Goal: Complete application form: Complete application form

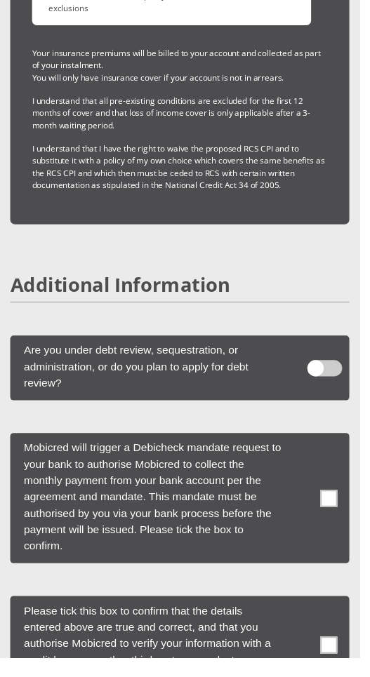
scroll to position [5368, 0]
click at [336, 371] on span at bounding box center [335, 379] width 36 height 17
click at [324, 357] on input "checkbox" at bounding box center [324, 357] width 0 height 0
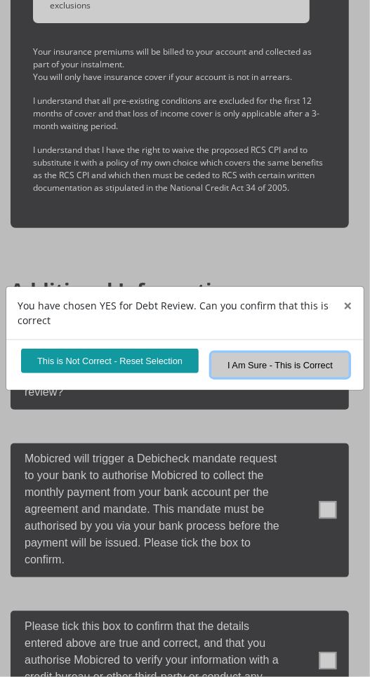
click at [286, 378] on button "I Am Sure - This is Correct" at bounding box center [280, 365] width 138 height 25
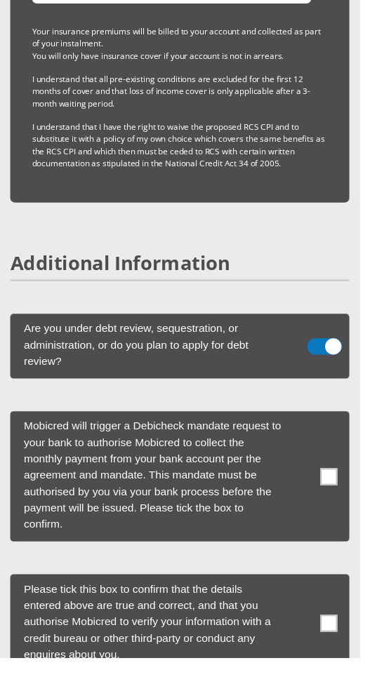
scroll to position [5402, 0]
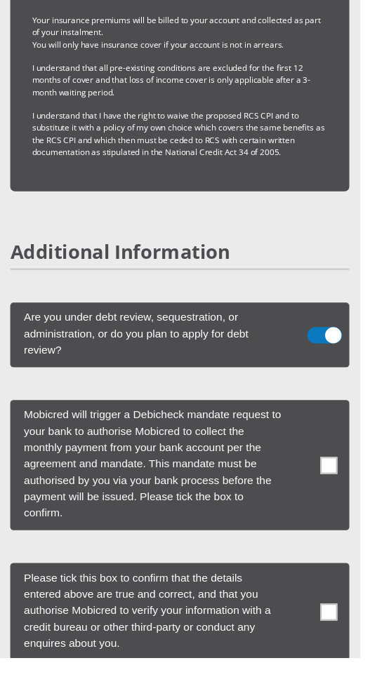
click at [331, 470] on span at bounding box center [339, 479] width 18 height 18
click at [310, 415] on input "checkbox" at bounding box center [310, 415] width 0 height 0
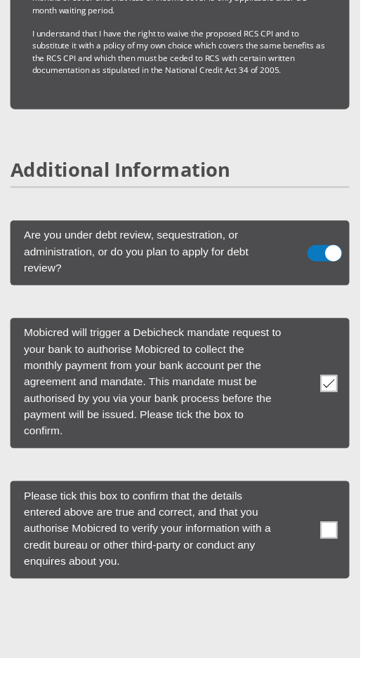
scroll to position [5493, 0]
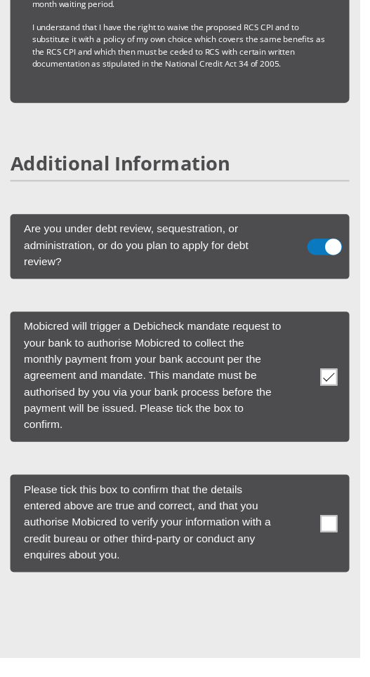
click at [346, 530] on span at bounding box center [339, 539] width 18 height 18
click at [310, 492] on input "checkbox" at bounding box center [310, 492] width 0 height 0
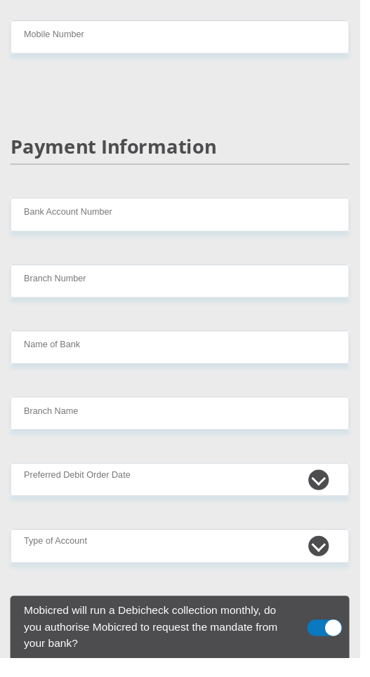
scroll to position [3990, 0]
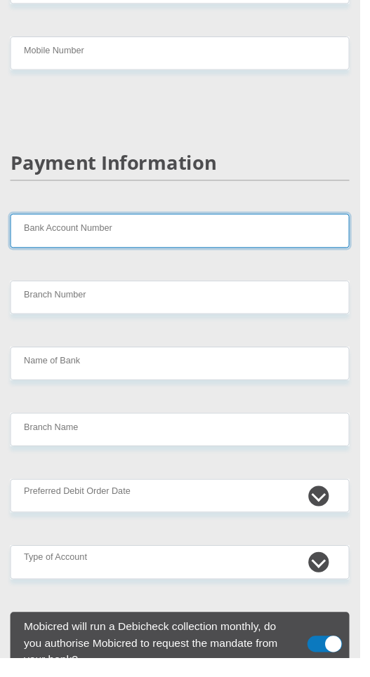
click at [135, 224] on input "Bank Account Number" at bounding box center [185, 237] width 349 height 34
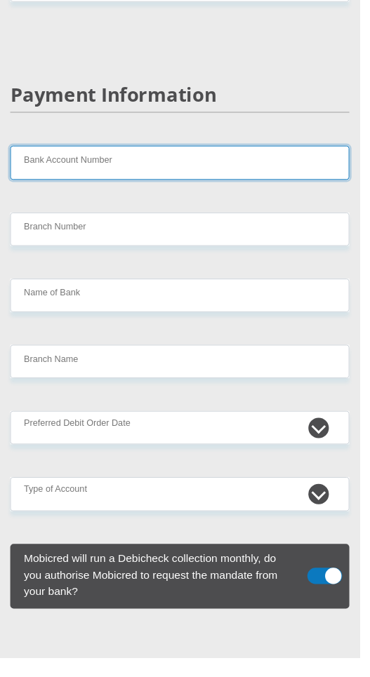
scroll to position [4061, 0]
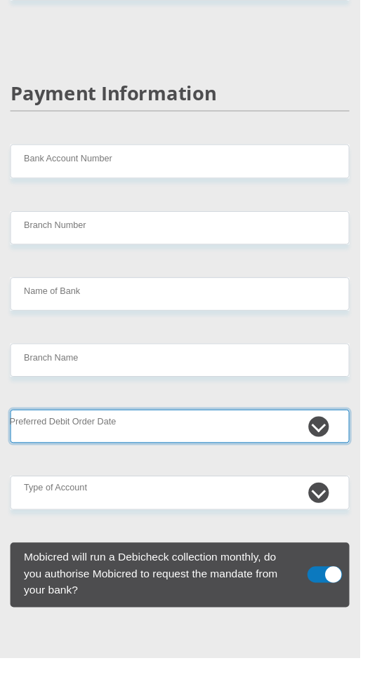
click at [324, 422] on select "1st 2nd 3rd 4th 5th 7th 18th 19th 20th 21st 22nd 23rd 24th 25th 26th 27th 28th …" at bounding box center [185, 439] width 349 height 34
select select "5"
click at [11, 422] on select "1st 2nd 3rd 4th 5th 7th 18th 19th 20th 21st 22nd 23rd 24th 25th 26th 27th 28th …" at bounding box center [185, 439] width 349 height 34
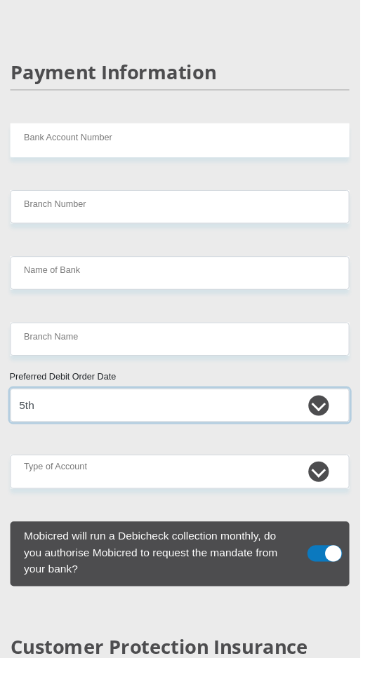
scroll to position [4099, 0]
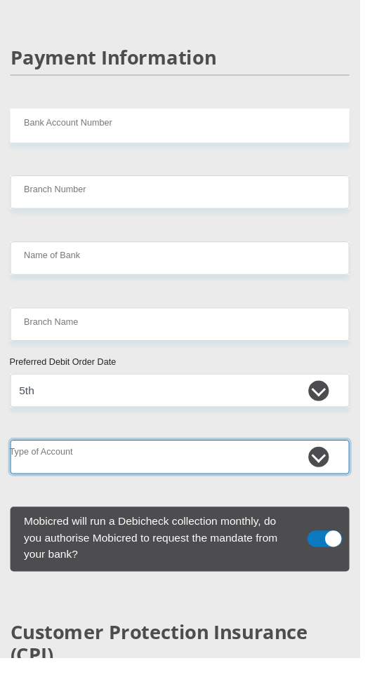
click at [322, 457] on select "Cheque Savings" at bounding box center [185, 470] width 349 height 34
select select "SAV"
click at [11, 453] on select "Cheque Savings" at bounding box center [185, 470] width 349 height 34
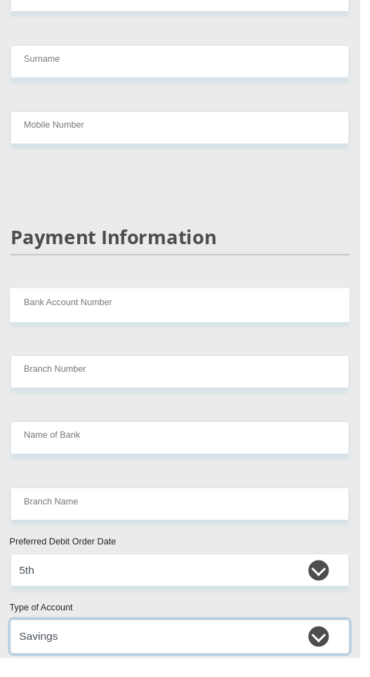
scroll to position [3908, 0]
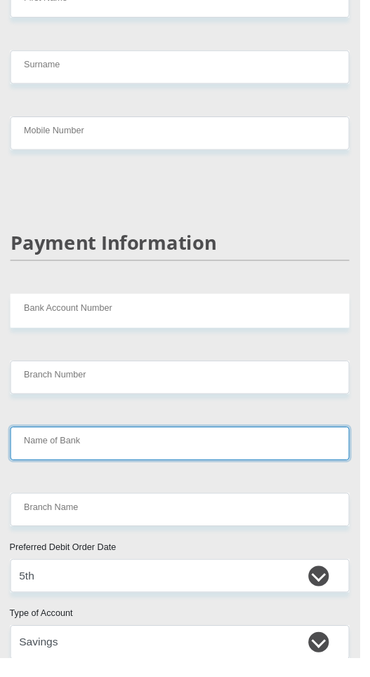
click at [138, 439] on input "Name of Bank" at bounding box center [185, 456] width 349 height 34
click at [51, 443] on input "Name of Bank" at bounding box center [185, 456] width 349 height 34
click at [138, 444] on input "Name of Bank" at bounding box center [185, 456] width 349 height 34
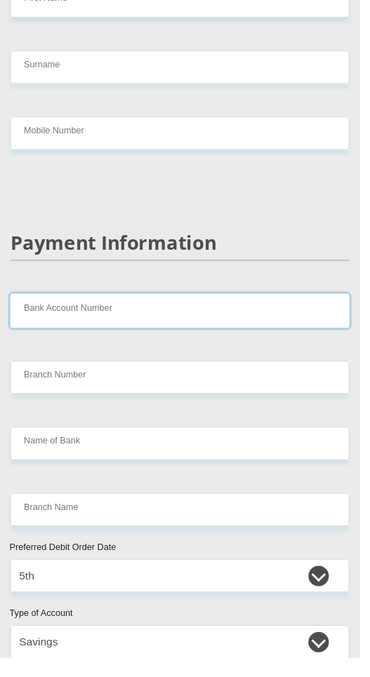
click at [135, 302] on input "Bank Account Number" at bounding box center [185, 319] width 349 height 34
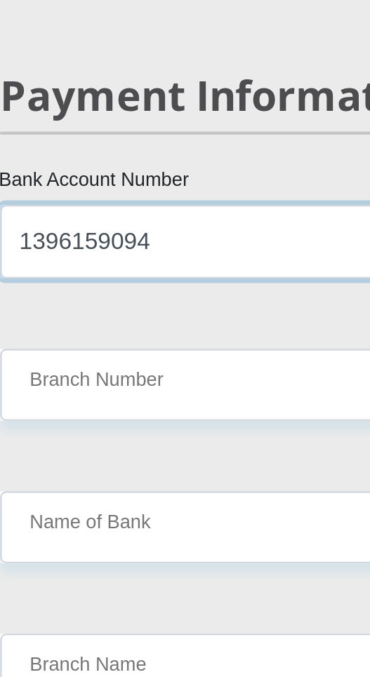
type input "1396159094"
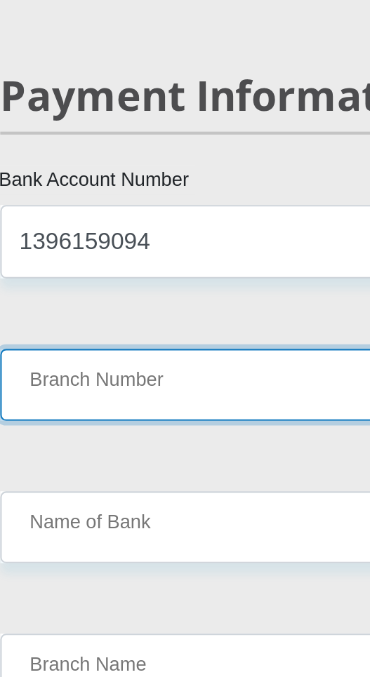
click at [82, 371] on input "Branch Number" at bounding box center [185, 388] width 349 height 34
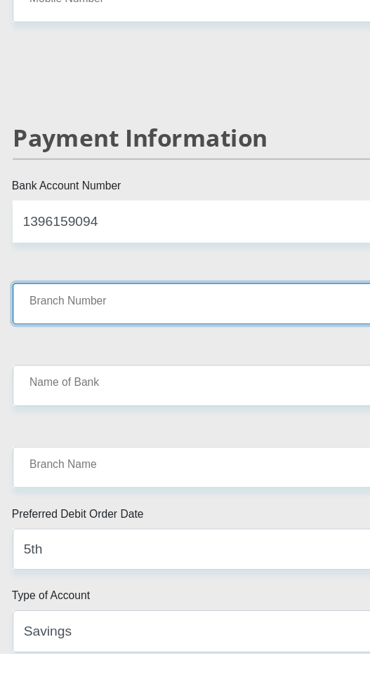
scroll to position [3915, 0]
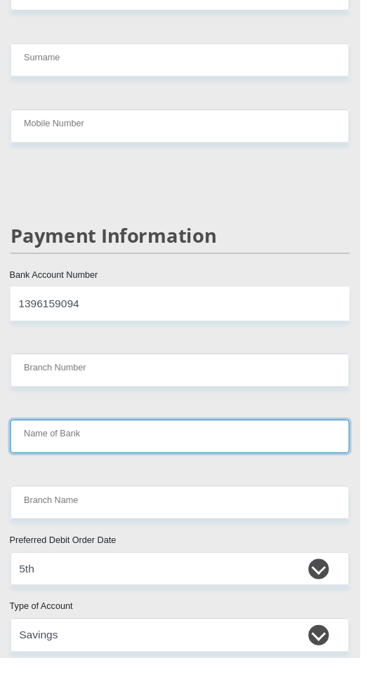
click at [55, 432] on input "Name of Bank" at bounding box center [185, 449] width 349 height 34
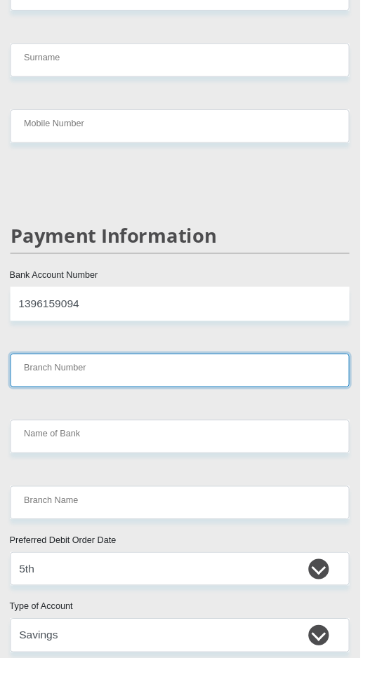
click at [79, 364] on input "Branch Number" at bounding box center [185, 381] width 349 height 34
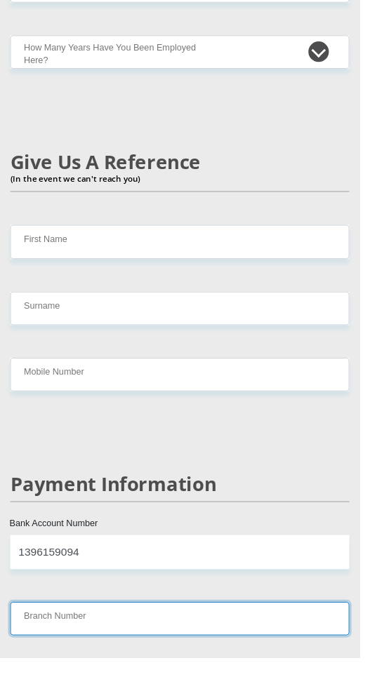
scroll to position [3645, 0]
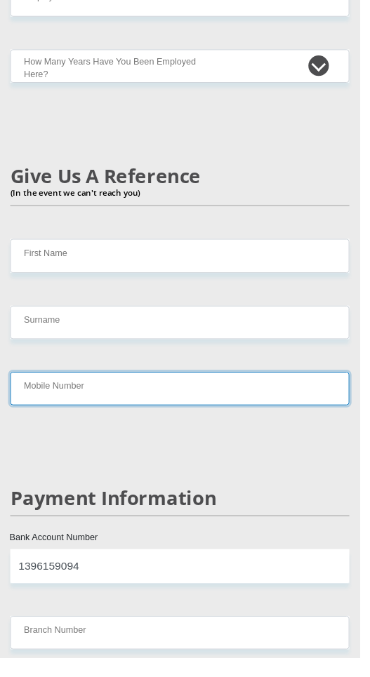
click at [84, 382] on input "Mobile Number" at bounding box center [185, 399] width 349 height 34
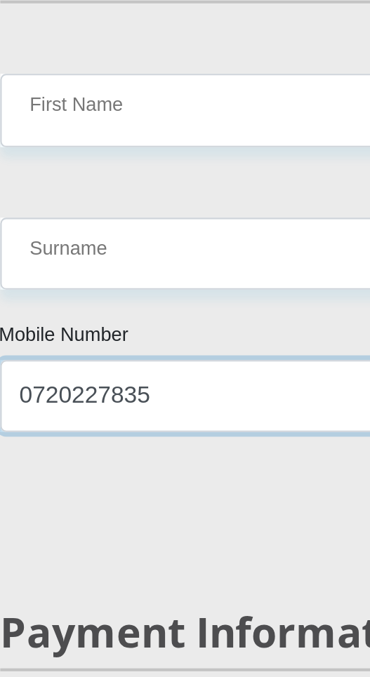
type input "0720227835"
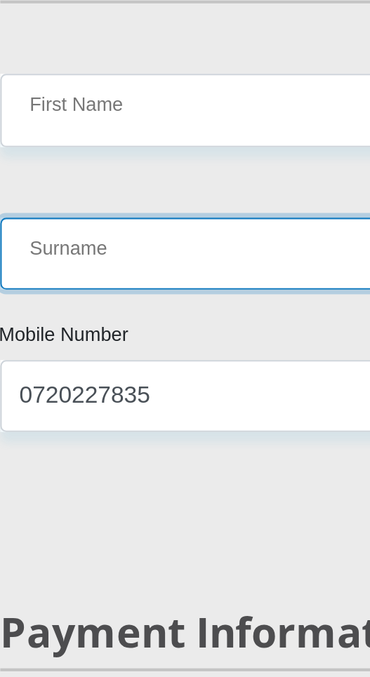
click at [74, 317] on input "Surname" at bounding box center [185, 331] width 349 height 34
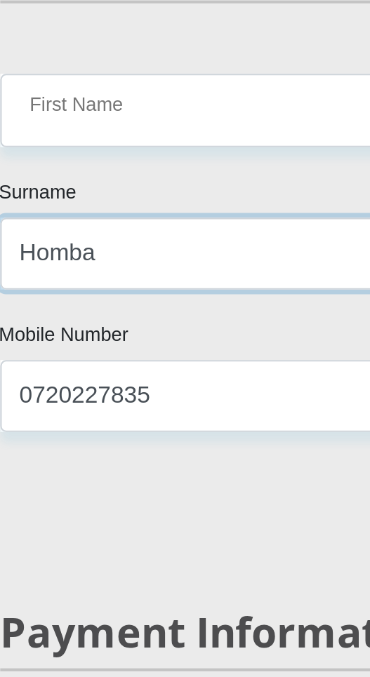
type input "Homba"
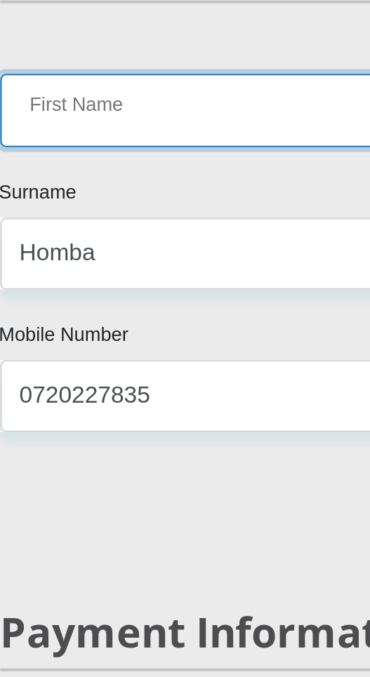
click at [88, 246] on input "First Name" at bounding box center [185, 263] width 349 height 34
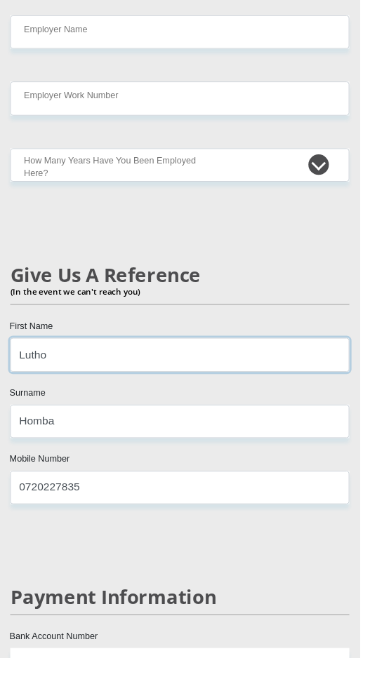
scroll to position [3541, 0]
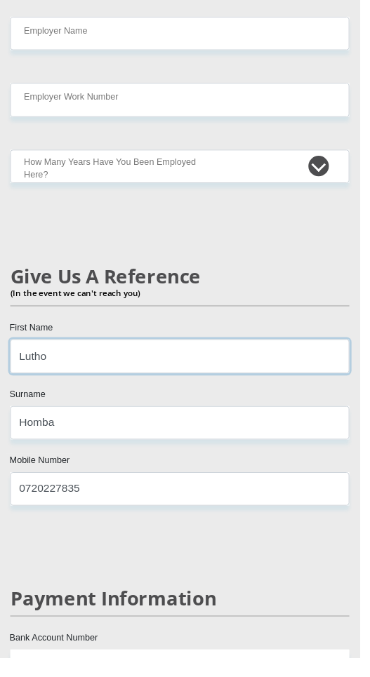
click at [87, 350] on input "Lutho" at bounding box center [185, 367] width 349 height 34
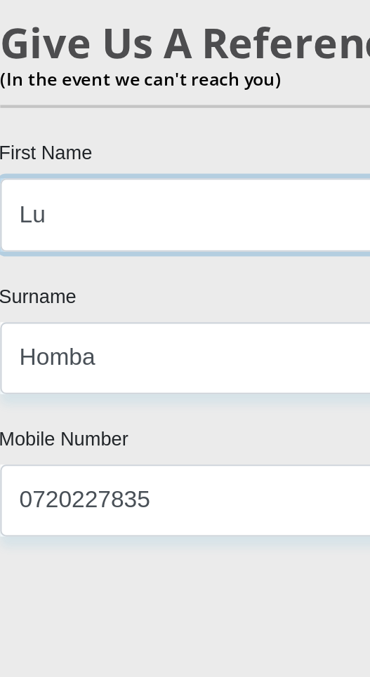
type input "L"
type input "Evidence"
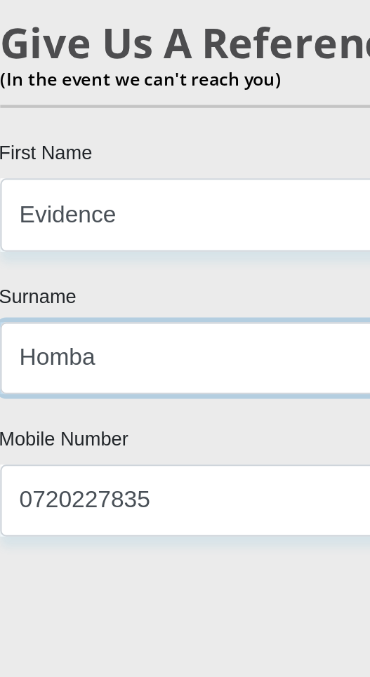
click at [63, 420] on input "Homba" at bounding box center [185, 435] width 349 height 34
type input "H"
type input "Malele"
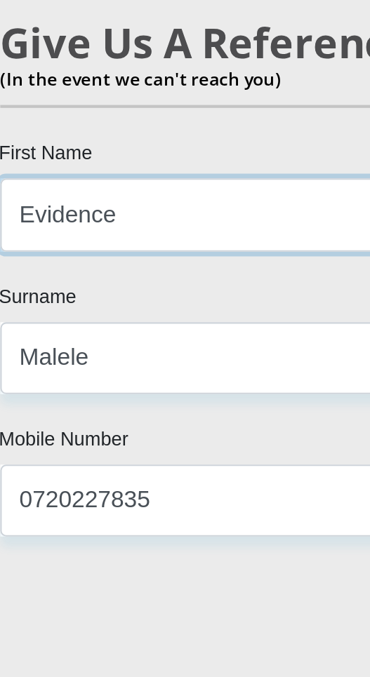
click at [73, 350] on input "Evidence" at bounding box center [185, 367] width 349 height 34
type input "E"
type input "Zibele"
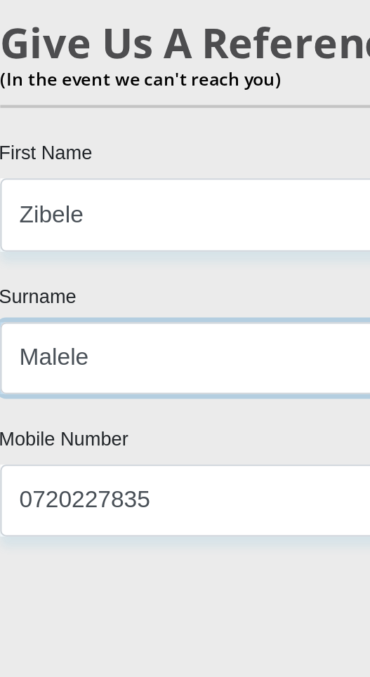
click at [54, 418] on input "Malele" at bounding box center [185, 435] width 349 height 34
type input "M"
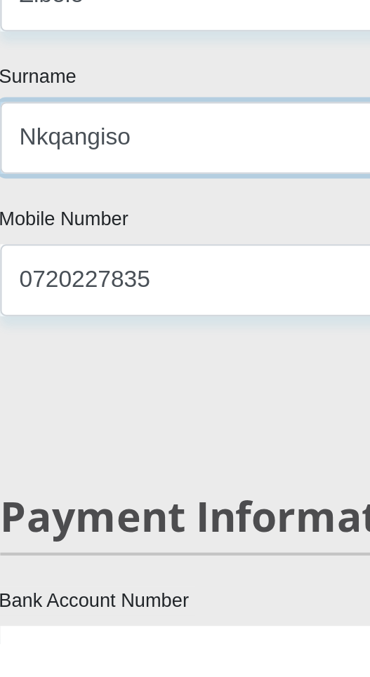
type input "Nkqangiso"
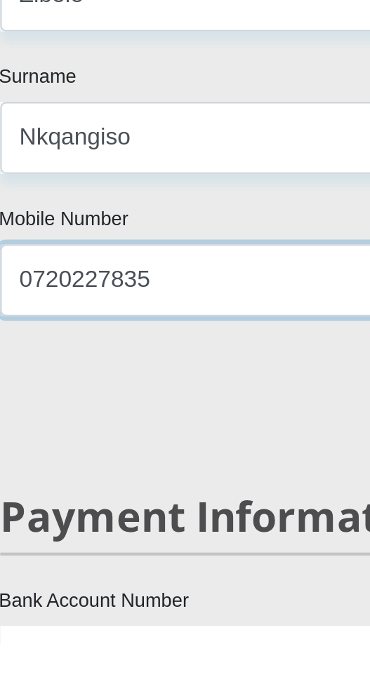
click at [91, 486] on input "0720227835" at bounding box center [185, 503] width 349 height 34
type input "0"
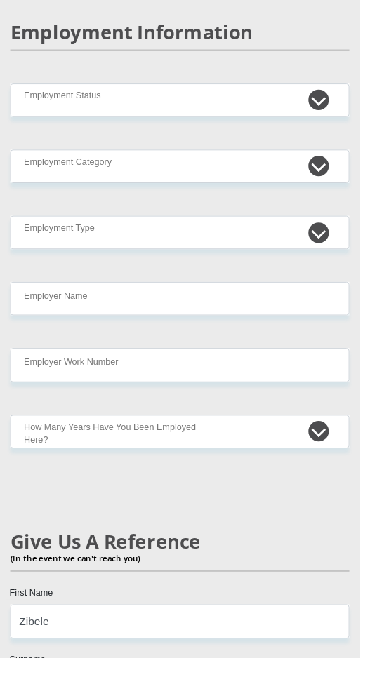
scroll to position [3267, 0]
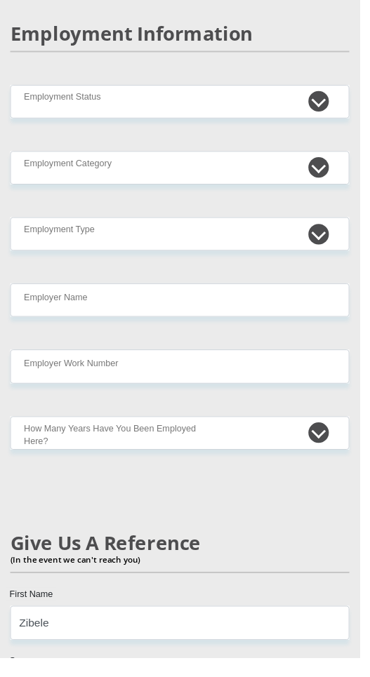
type input "0670632093"
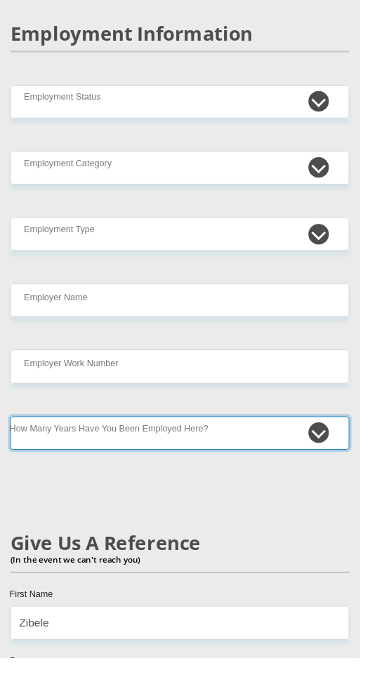
click at [324, 429] on select "less than 1 year 1-3 years 3-5 years 5+ years" at bounding box center [185, 446] width 349 height 34
select select "48"
click at [11, 429] on select "less than 1 year 1-3 years 3-5 years 5+ years" at bounding box center [185, 446] width 349 height 34
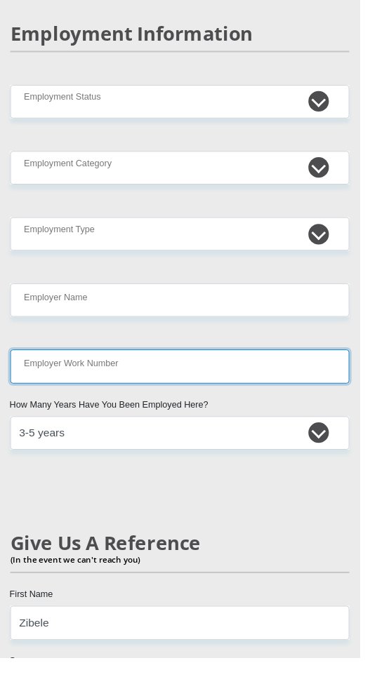
click at [112, 360] on input "Employer Work Number" at bounding box center [185, 377] width 349 height 34
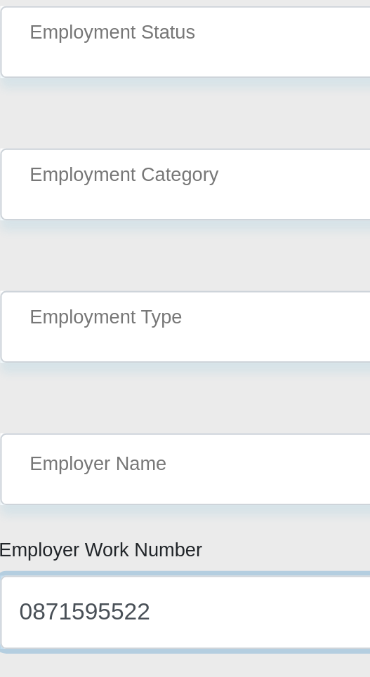
type input "0871595522"
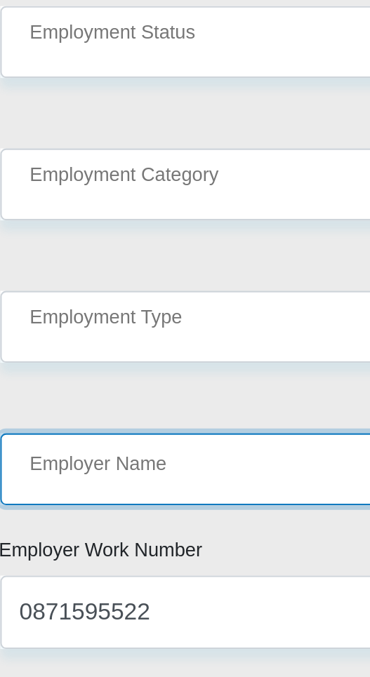
click at [74, 292] on input "Employer Name" at bounding box center [185, 309] width 349 height 34
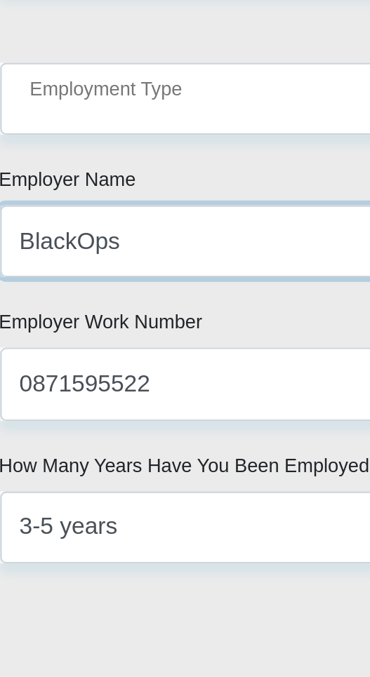
click at [44, 295] on input "BlackOps" at bounding box center [185, 309] width 349 height 34
click at [91, 293] on input "BlackOps" at bounding box center [185, 309] width 349 height 34
click at [65, 292] on input "BlackOpsSecu" at bounding box center [185, 309] width 349 height 34
click at [100, 296] on input "BlackOpsSecu" at bounding box center [185, 309] width 349 height 34
click at [69, 293] on input "BlackOpsSecu" at bounding box center [185, 309] width 349 height 34
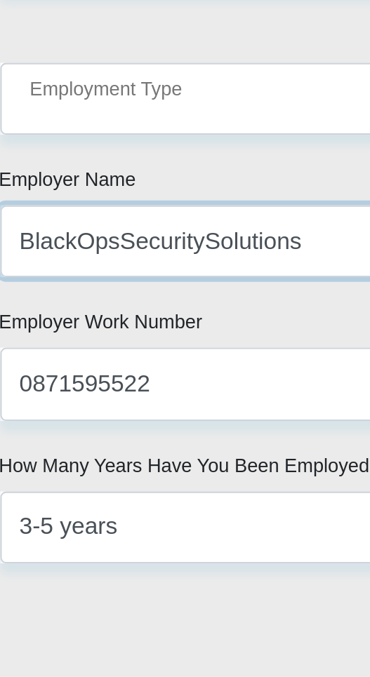
type input "BlackOpsSecuritySolutions"
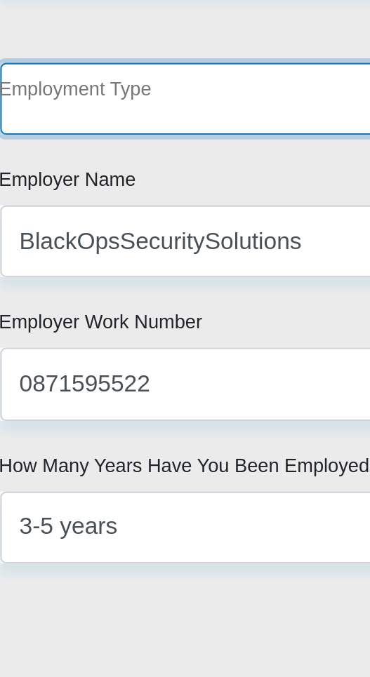
click at [64, 224] on select "College/Lecturer Craft Seller Creative Driver Executive Farmer Forces - Non Com…" at bounding box center [185, 241] width 349 height 34
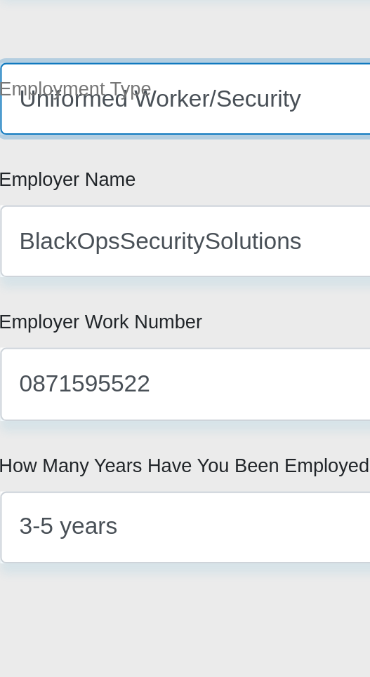
click at [11, 224] on select "College/Lecturer Craft Seller Creative Driver Executive Farmer Forces - Non Com…" at bounding box center [185, 241] width 349 height 34
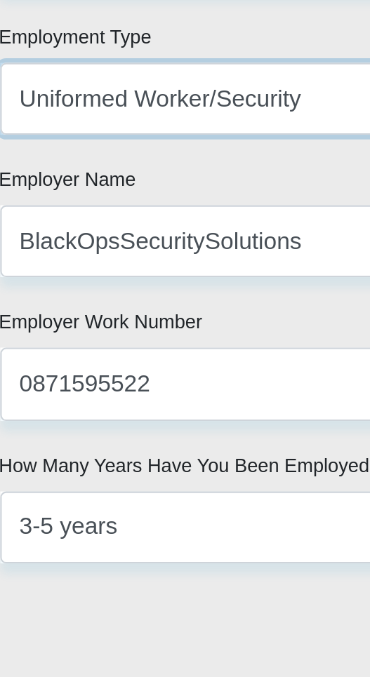
click at [105, 227] on select "College/Lecturer Craft Seller Creative Driver Executive Farmer Forces - Non Com…" at bounding box center [185, 241] width 349 height 34
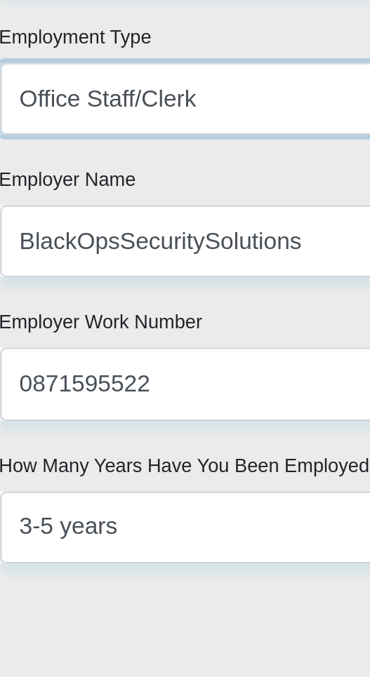
click at [11, 224] on select "College/Lecturer Craft Seller Creative Driver Executive Farmer Forces - Non Com…" at bounding box center [185, 241] width 349 height 34
click at [113, 225] on select "College/Lecturer Craft Seller Creative Driver Executive Farmer Forces - Non Com…" at bounding box center [185, 241] width 349 height 34
select select "Uniformed Worker/Security"
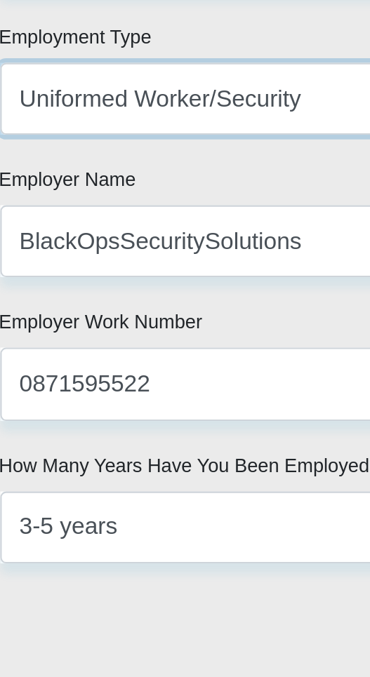
click at [11, 224] on select "College/Lecturer Craft Seller Creative Driver Executive Farmer Forces - Non Com…" at bounding box center [185, 241] width 349 height 34
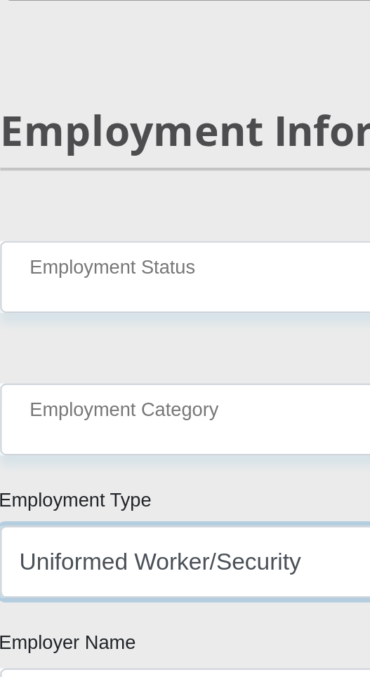
scroll to position [3224, 0]
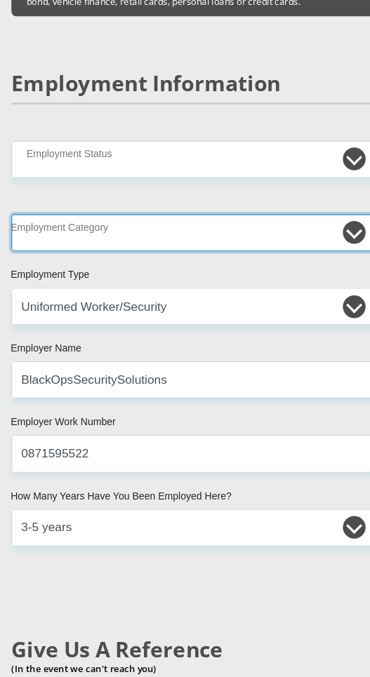
click at [71, 199] on select "AGRICULTURE ALCOHOL & TOBACCO CONSTRUCTION MATERIALS METALLURGY EQUIPMENT FOR R…" at bounding box center [185, 216] width 349 height 34
select select "67"
click at [11, 199] on select "AGRICULTURE ALCOHOL & TOBACCO CONSTRUCTION MATERIALS METALLURGY EQUIPMENT FOR R…" at bounding box center [185, 216] width 349 height 34
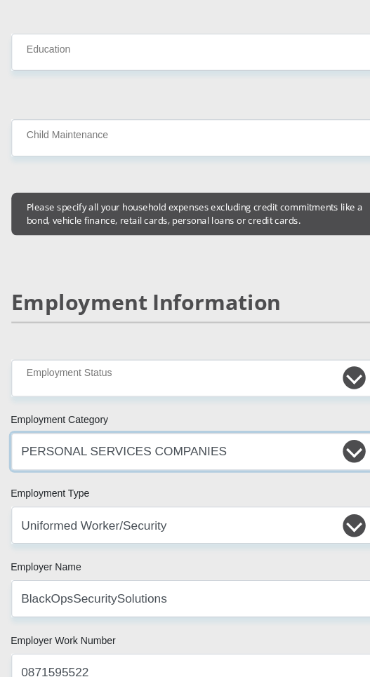
scroll to position [3019, 0]
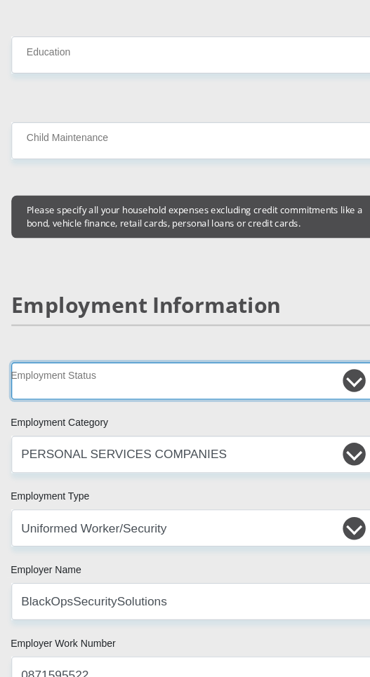
click at [82, 335] on select "Permanent/Full-time Part-time/Casual [DEMOGRAPHIC_DATA] Worker Self-Employed Ho…" at bounding box center [185, 352] width 349 height 34
select select "1"
click at [11, 335] on select "Permanent/Full-time Part-time/Casual [DEMOGRAPHIC_DATA] Worker Self-Employed Ho…" at bounding box center [185, 352] width 349 height 34
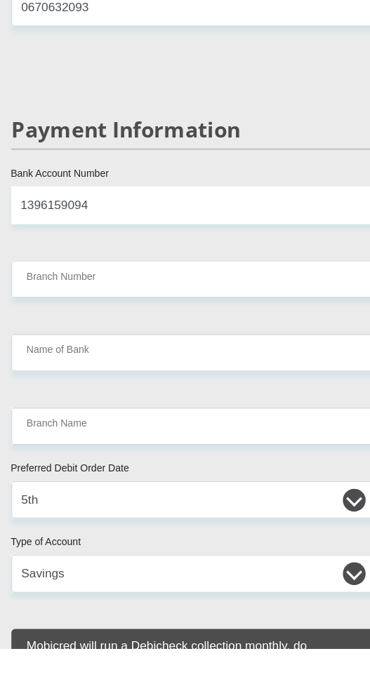
scroll to position [3963, 0]
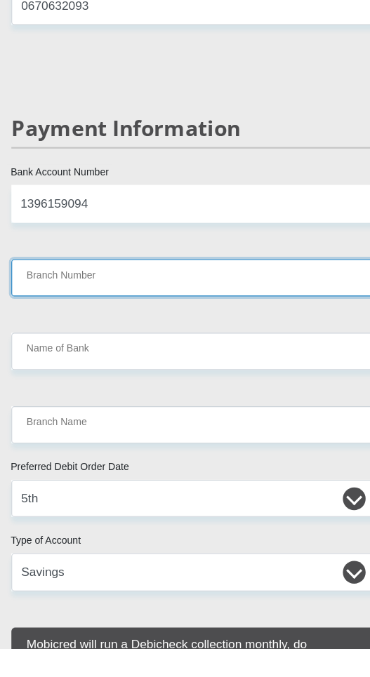
click at [60, 317] on input "Branch Number" at bounding box center [185, 334] width 349 height 34
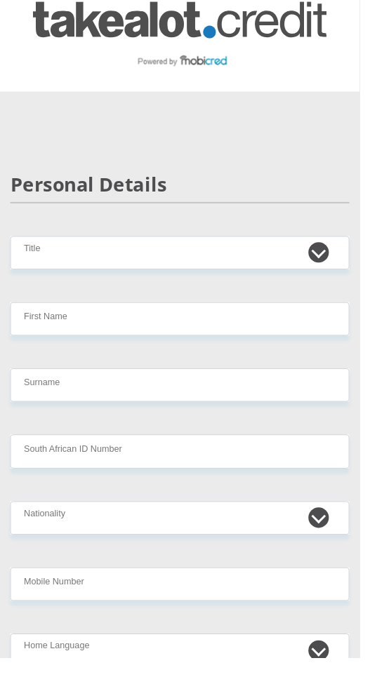
scroll to position [0, 0]
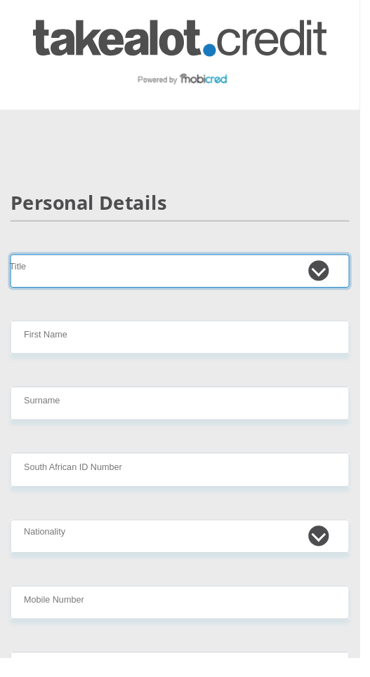
click at [91, 279] on select "Mr Ms Mrs Dr [PERSON_NAME]" at bounding box center [185, 279] width 349 height 34
select select "Ms"
click at [11, 262] on select "Mr Ms Mrs Dr [PERSON_NAME]" at bounding box center [185, 279] width 349 height 34
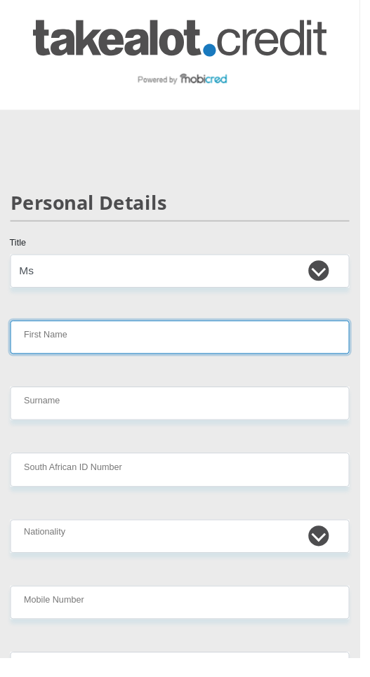
click at [115, 349] on input "First Name" at bounding box center [185, 347] width 349 height 34
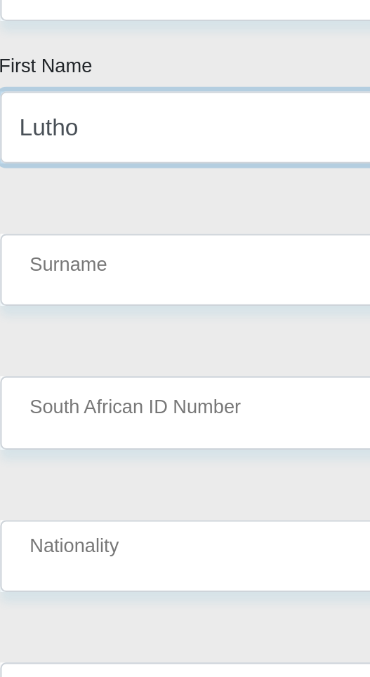
type input "Lutho"
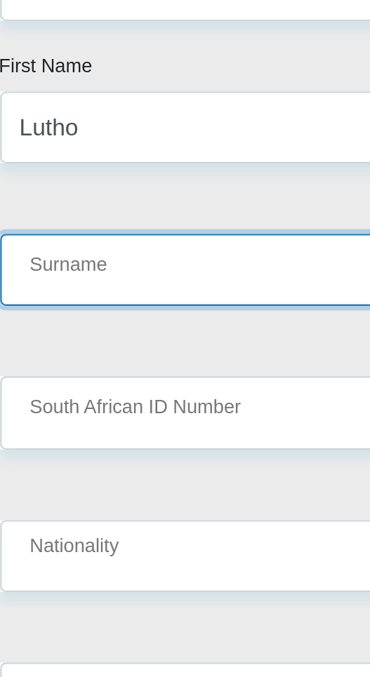
click at [66, 411] on input "Surname" at bounding box center [185, 415] width 349 height 34
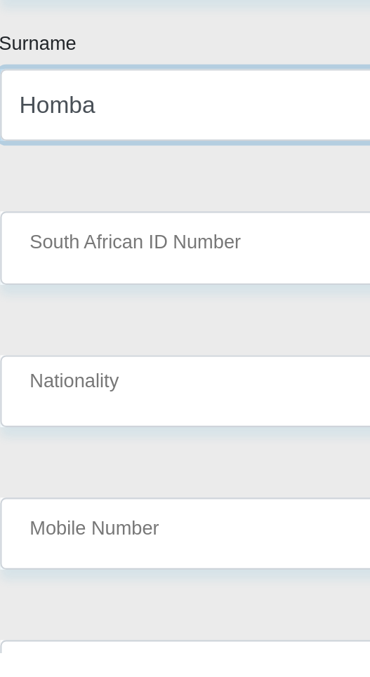
type input "Homba"
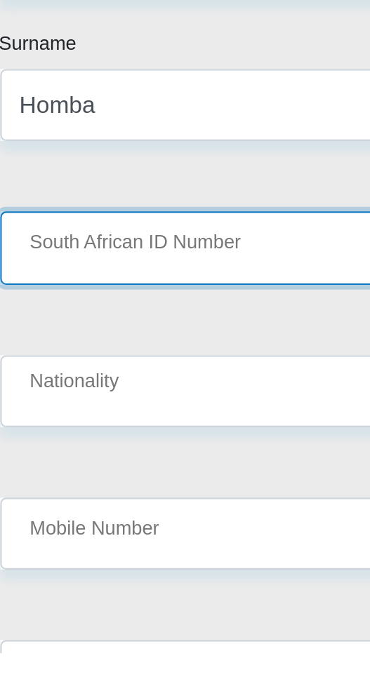
click at [93, 489] on input "South African ID Number" at bounding box center [185, 483] width 349 height 34
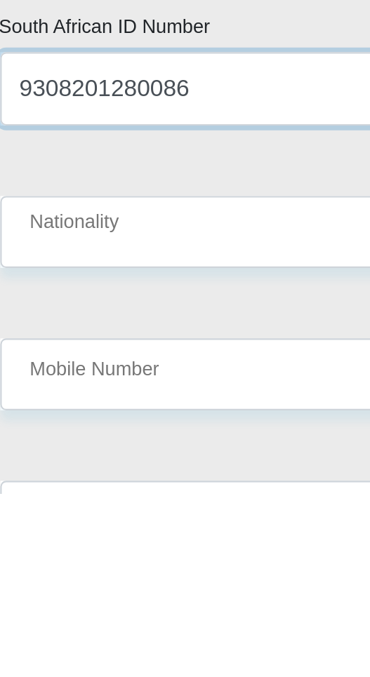
type input "9308201280086"
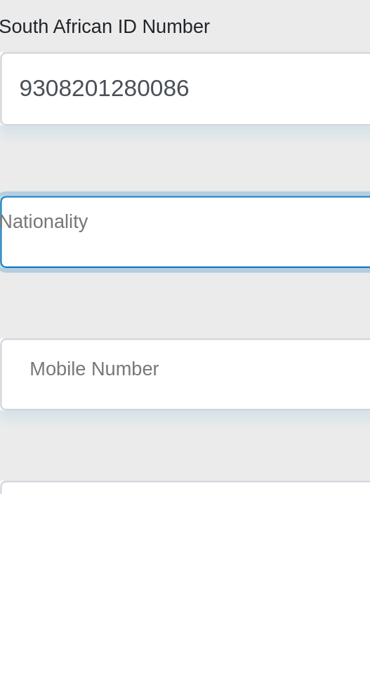
click at [48, 549] on select "[GEOGRAPHIC_DATA] [GEOGRAPHIC_DATA] [GEOGRAPHIC_DATA] [GEOGRAPHIC_DATA] [GEOGRA…" at bounding box center [185, 552] width 349 height 34
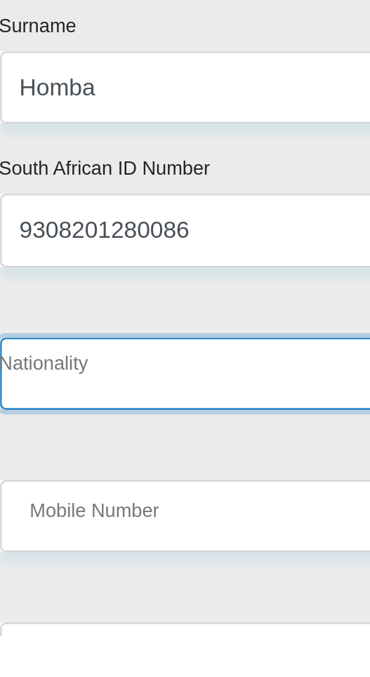
select select "ZAF"
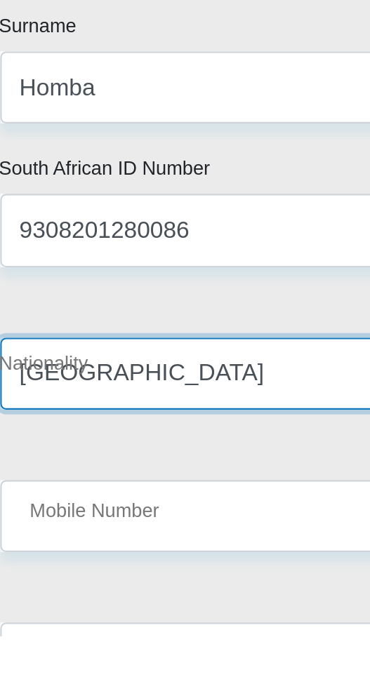
click at [11, 535] on select "[GEOGRAPHIC_DATA] [GEOGRAPHIC_DATA] [GEOGRAPHIC_DATA] [GEOGRAPHIC_DATA] [GEOGRA…" at bounding box center [185, 552] width 349 height 34
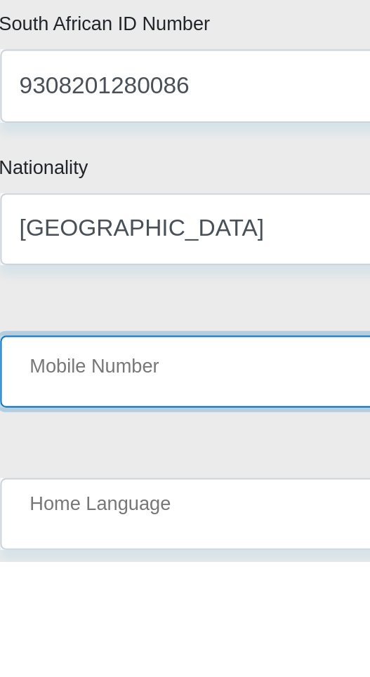
click at [109, 587] on input "Mobile Number" at bounding box center [185, 586] width 349 height 34
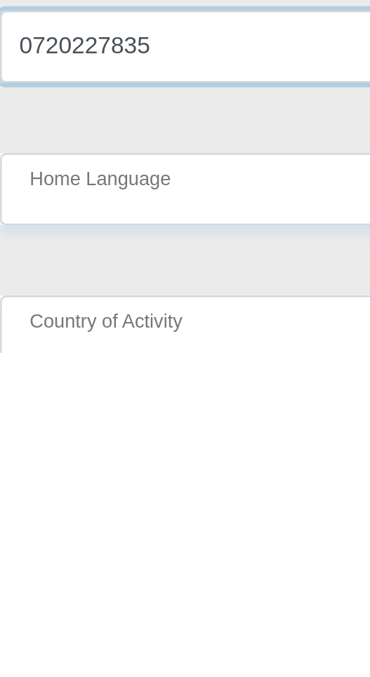
scroll to position [89, 0]
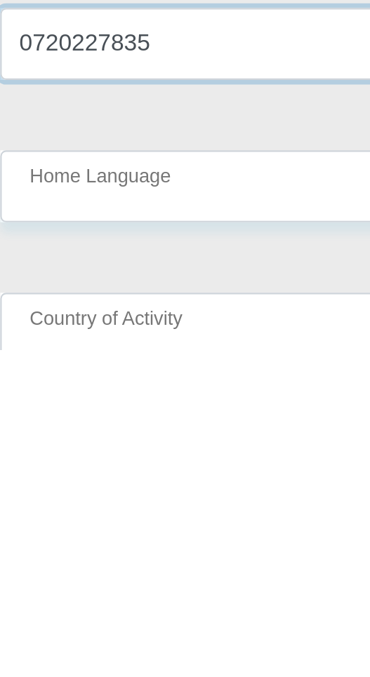
type input "0720227835"
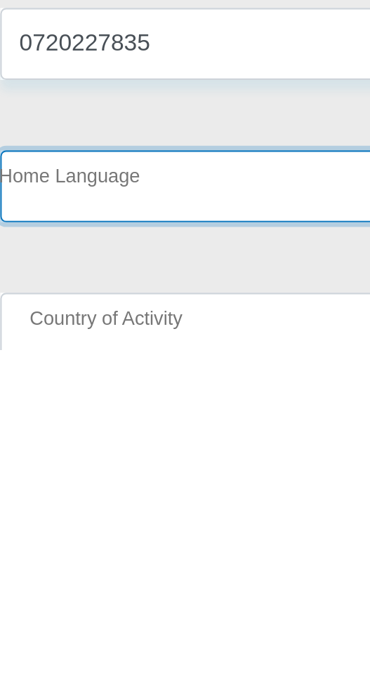
click at [86, 599] on select "Afrikaans English Sepedi South Ndebele Southern Sotho Swati Tsonga Tswana Venda…" at bounding box center [185, 599] width 349 height 34
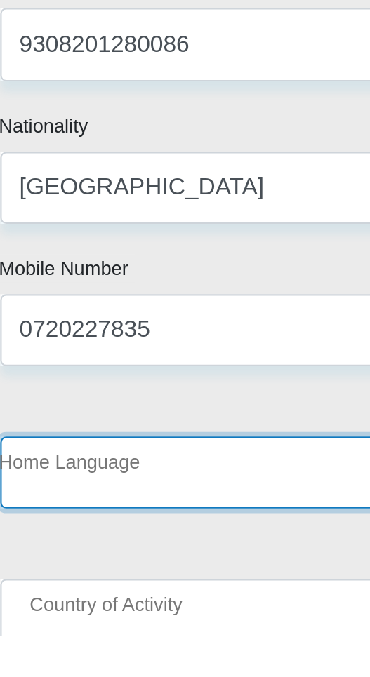
select select "xho"
click at [11, 582] on select "Afrikaans English Sepedi South Ndebele Southern Sotho Swati Tsonga Tswana Venda…" at bounding box center [185, 599] width 349 height 34
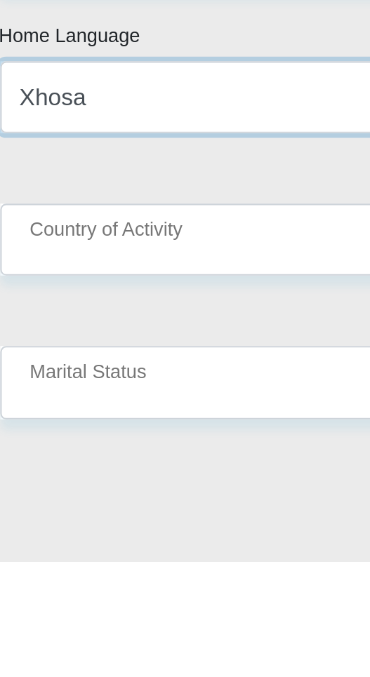
scroll to position [236, 0]
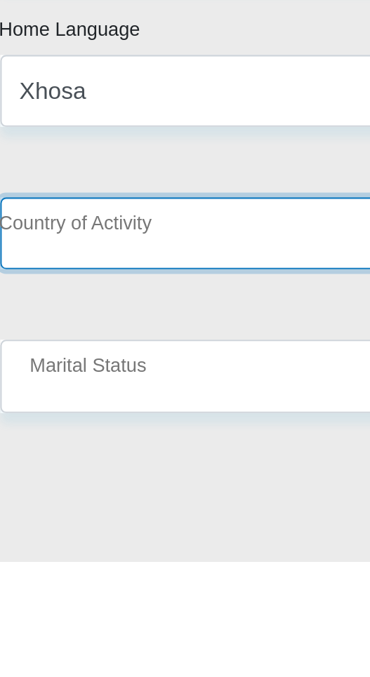
click at [103, 522] on select "[GEOGRAPHIC_DATA] [GEOGRAPHIC_DATA] [GEOGRAPHIC_DATA] [GEOGRAPHIC_DATA] [GEOGRA…" at bounding box center [185, 520] width 349 height 34
select select "ZAF"
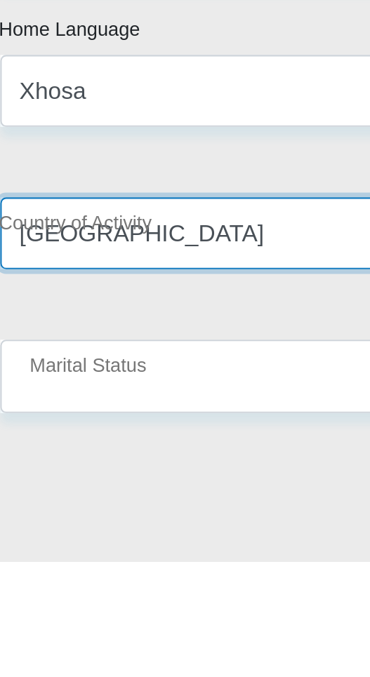
click at [11, 503] on select "[GEOGRAPHIC_DATA] [GEOGRAPHIC_DATA] [GEOGRAPHIC_DATA] [GEOGRAPHIC_DATA] [GEOGRA…" at bounding box center [185, 520] width 349 height 34
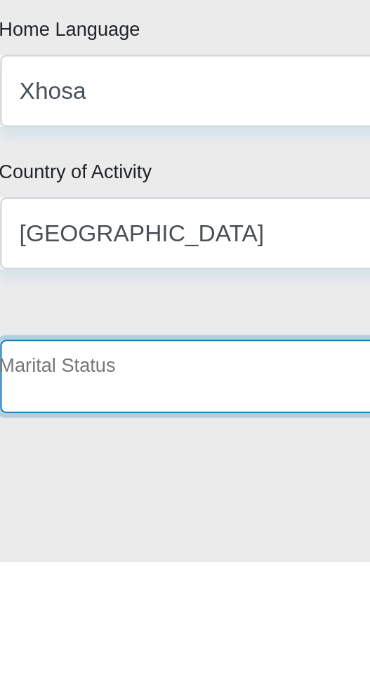
click at [115, 578] on select "Married ANC Single Divorced Widowed Married COP or Customary Law" at bounding box center [185, 588] width 349 height 34
select select "2"
click at [11, 571] on select "Married ANC Single Divorced Widowed Married COP or Customary Law" at bounding box center [185, 588] width 349 height 34
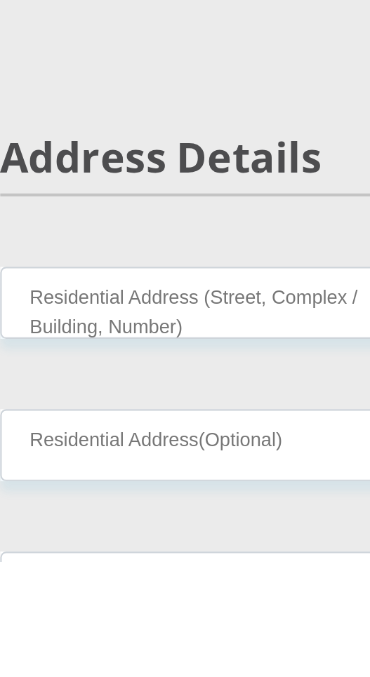
scroll to position [454, 0]
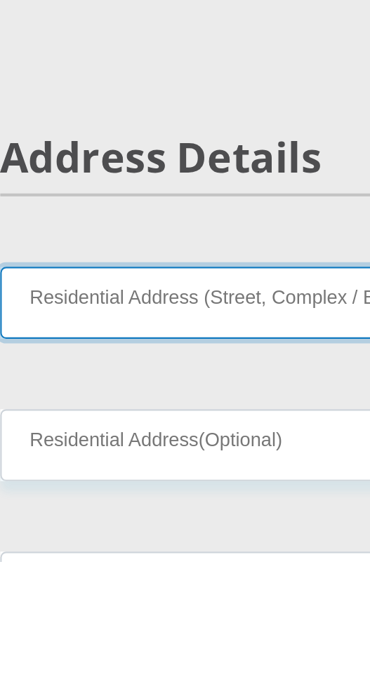
click at [107, 557] on input "Residential Address (Street, Complex / Building, Number)" at bounding box center [185, 553] width 349 height 34
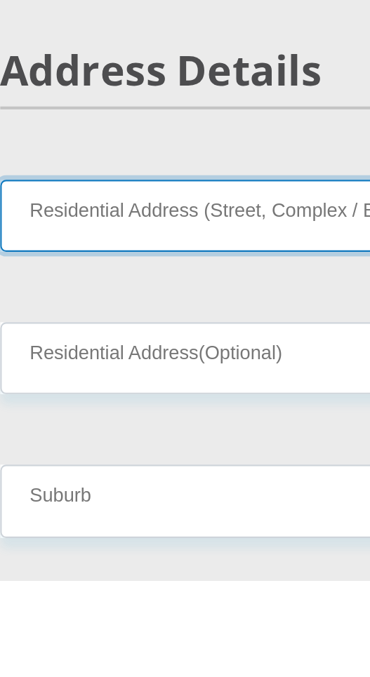
scroll to position [505, 0]
type input "[GEOGRAPHIC_DATA]"
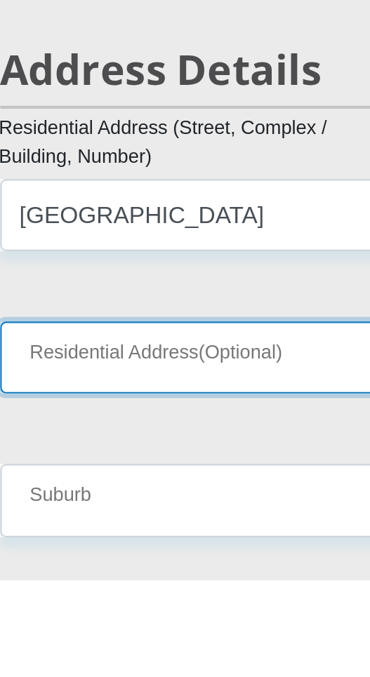
type input "Kraaifontein"
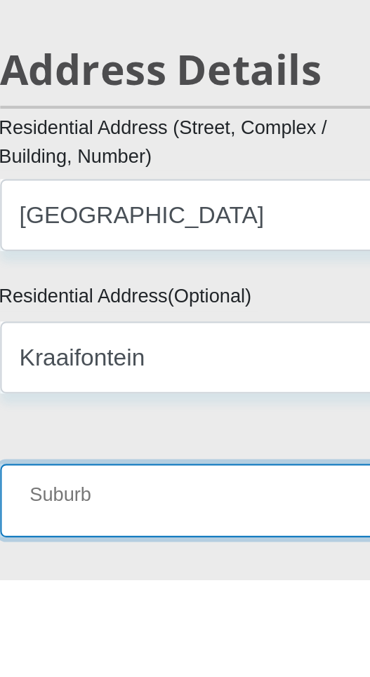
type input "[GEOGRAPHIC_DATA]"
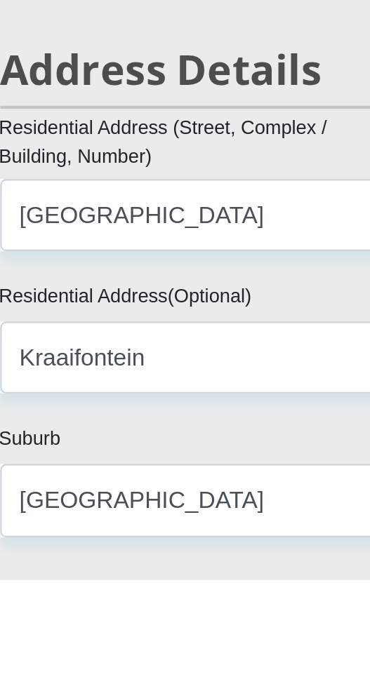
type input "[GEOGRAPHIC_DATA]"
type input "7570"
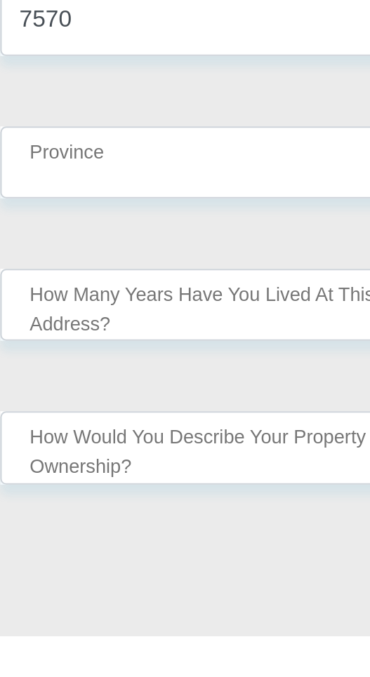
scroll to position [899, 0]
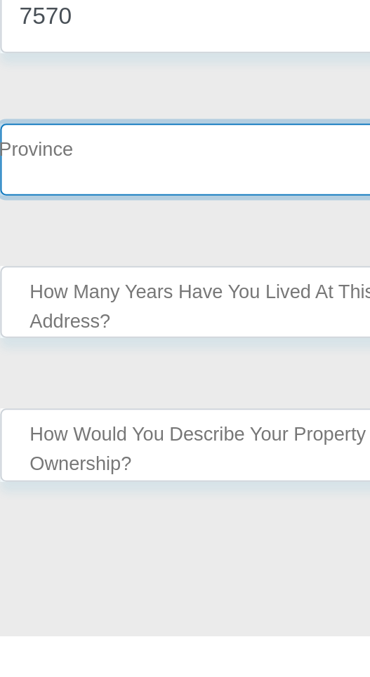
click at [64, 449] on select "Eastern Cape Free State [GEOGRAPHIC_DATA] [GEOGRAPHIC_DATA][DATE] [GEOGRAPHIC_D…" at bounding box center [185, 449] width 349 height 34
select select "Western Cape"
click at [11, 432] on select "Eastern Cape Free State [GEOGRAPHIC_DATA] [GEOGRAPHIC_DATA][DATE] [GEOGRAPHIC_D…" at bounding box center [185, 449] width 349 height 34
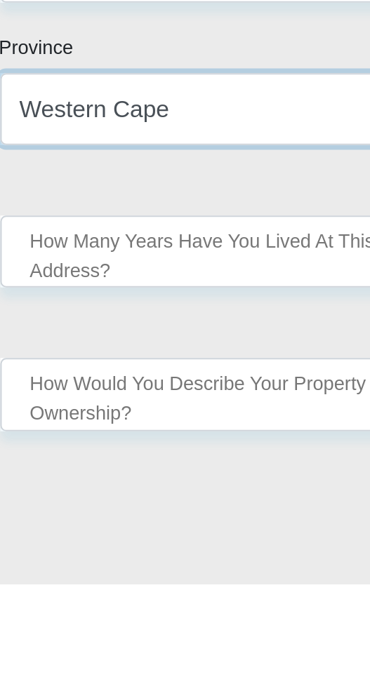
scroll to position [898, 0]
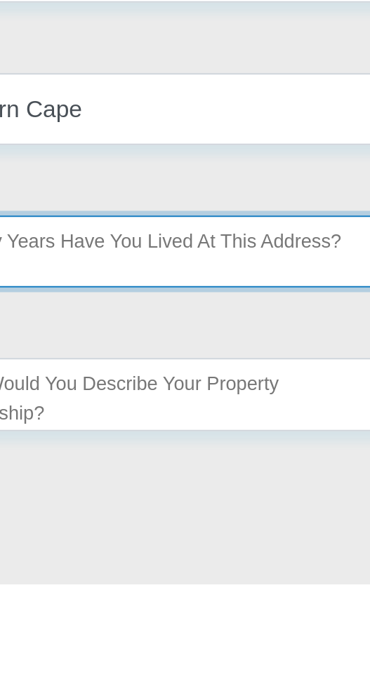
click at [147, 518] on select "less than 1 year 1-3 years 3-5 years 5+ years" at bounding box center [185, 518] width 349 height 34
click at [11, 501] on select "less than 1 year 1-3 years 3-5 years 5+ years" at bounding box center [185, 518] width 349 height 34
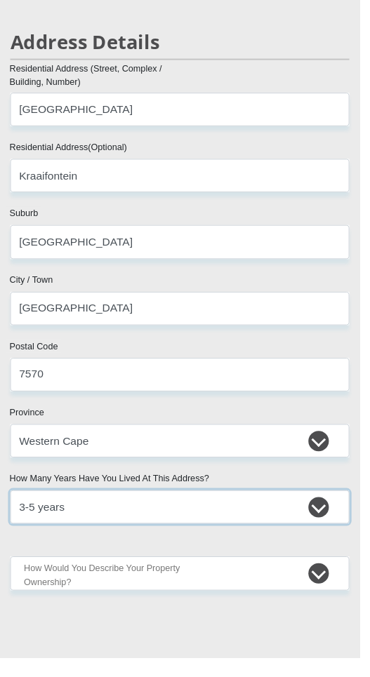
scroll to position [884, 0]
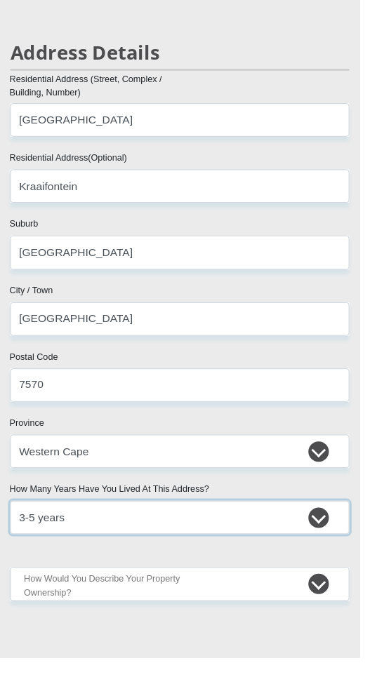
click at [305, 536] on select "less than 1 year 1-3 years 3-5 years 5+ years" at bounding box center [185, 532] width 349 height 34
select select "5"
click at [11, 515] on select "less than 1 year 1-3 years 3-5 years 5+ years" at bounding box center [185, 532] width 349 height 34
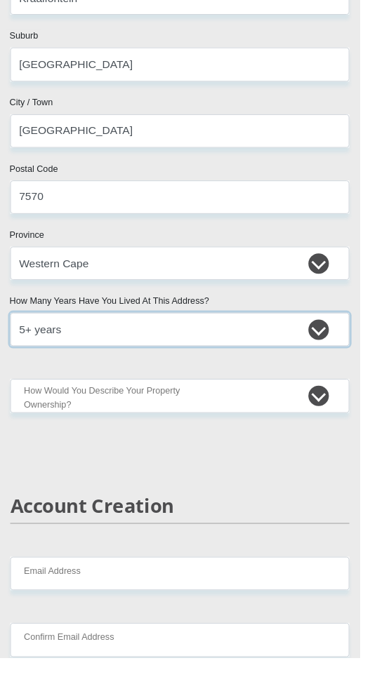
scroll to position [1077, 0]
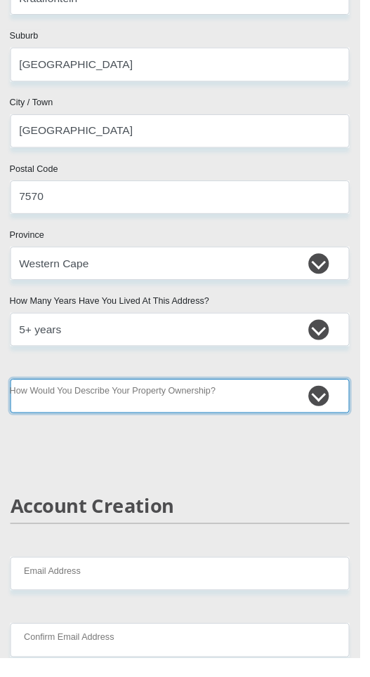
click at [308, 411] on select "Owned Rented Family Owned Company Dwelling" at bounding box center [185, 407] width 349 height 34
select select "parents"
click at [11, 390] on select "Owned Rented Family Owned Company Dwelling" at bounding box center [185, 407] width 349 height 34
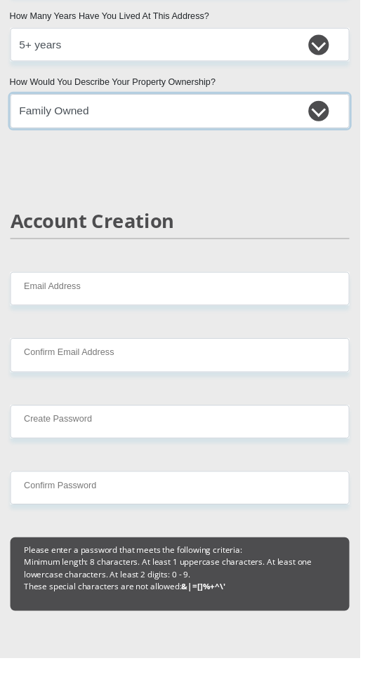
scroll to position [1373, 0]
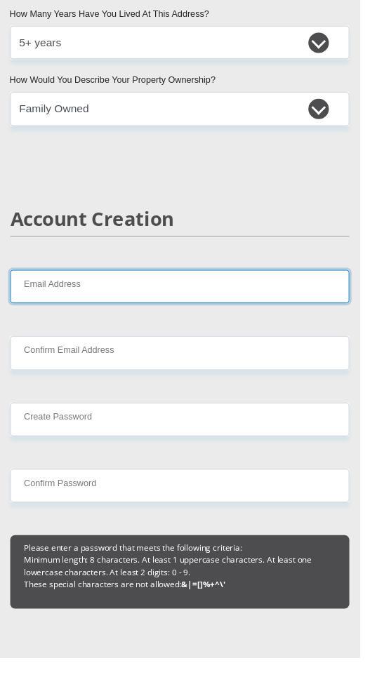
click at [112, 298] on input "Email Address" at bounding box center [185, 295] width 349 height 34
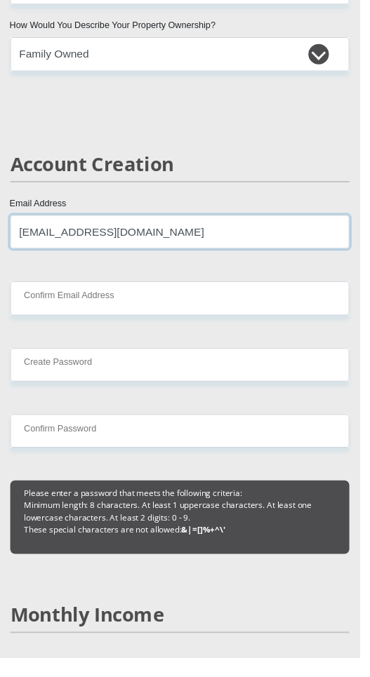
scroll to position [1432, 0]
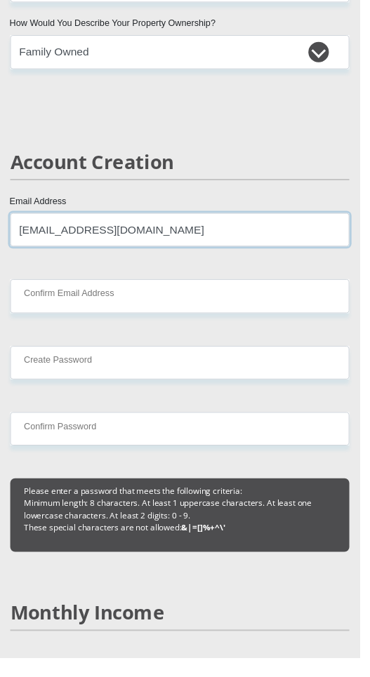
type input "[EMAIL_ADDRESS][DOMAIN_NAME]"
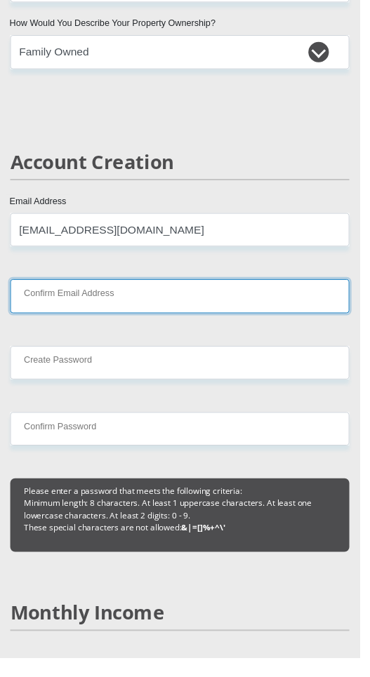
click at [62, 300] on input "Confirm Email Address" at bounding box center [185, 304] width 349 height 34
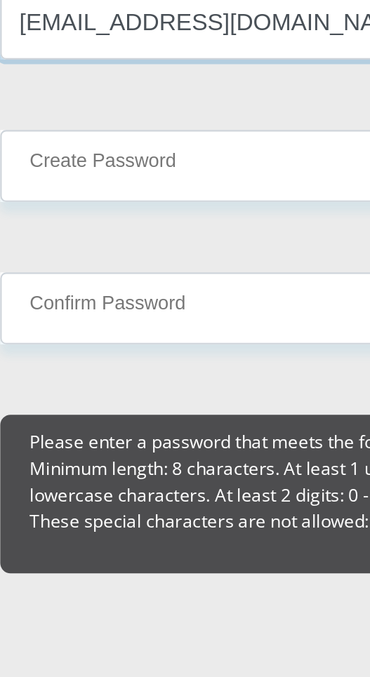
type input "[EMAIL_ADDRESS][DOMAIN_NAME]"
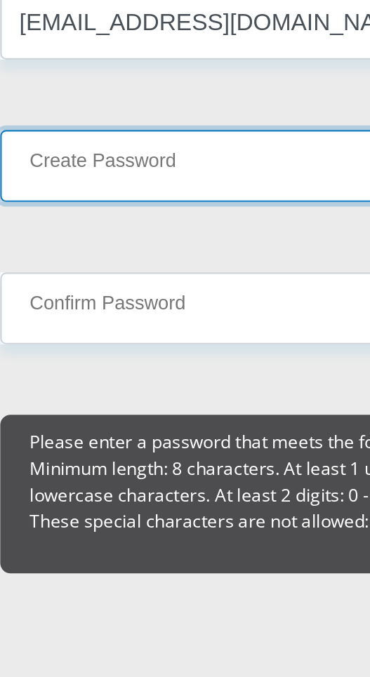
click at [40, 374] on input "Create Password" at bounding box center [185, 373] width 349 height 34
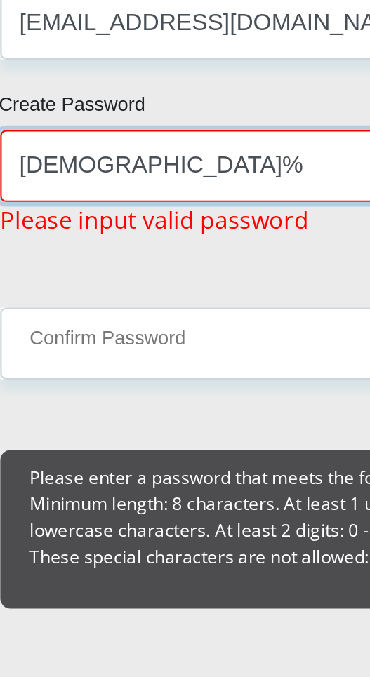
click at [25, 375] on input "[DEMOGRAPHIC_DATA]%" at bounding box center [185, 373] width 349 height 34
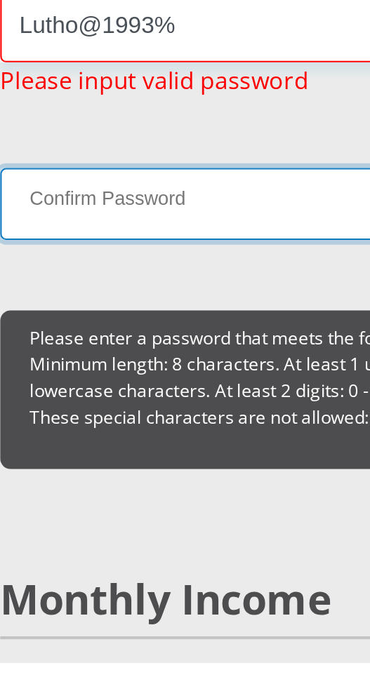
click at [69, 460] on input "Confirm Password" at bounding box center [185, 458] width 349 height 34
click at [43, 458] on input "Confirm Password" at bounding box center [185, 458] width 349 height 34
click at [35, 459] on input "Confirm Password" at bounding box center [185, 458] width 349 height 34
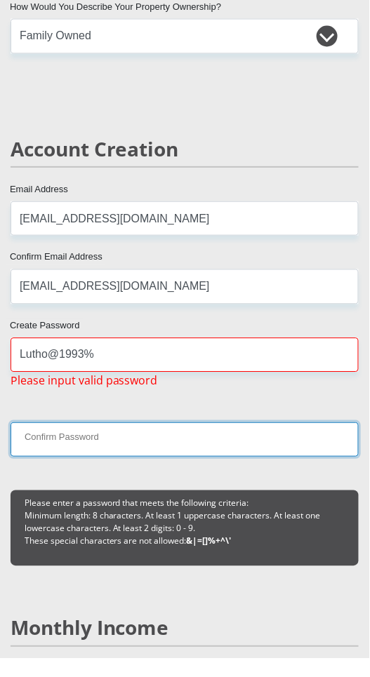
scroll to position [1432, 0]
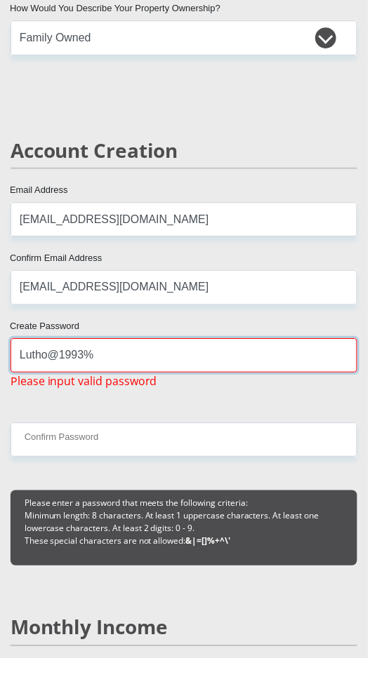
click at [91, 371] on input "Lutho@1993%" at bounding box center [185, 372] width 349 height 34
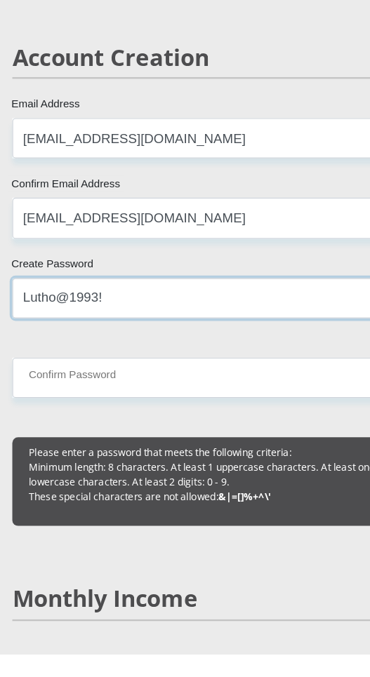
scroll to position [1430, 0]
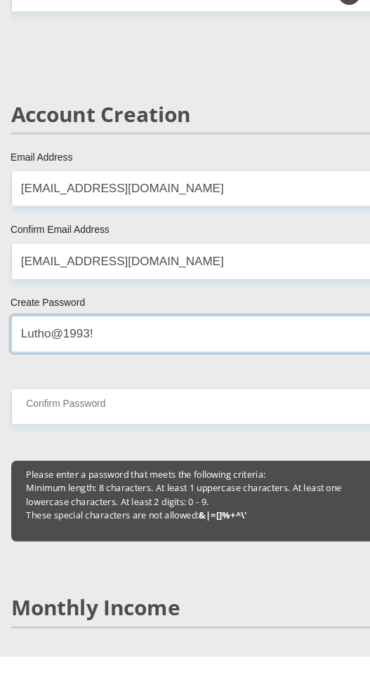
type input "Lutho@1993!"
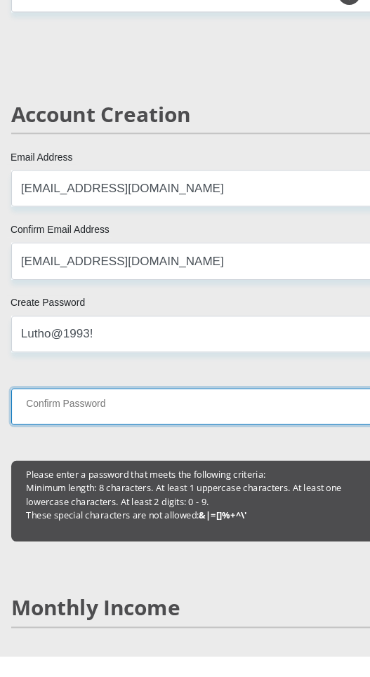
click at [48, 446] on input "Confirm Password" at bounding box center [185, 442] width 349 height 34
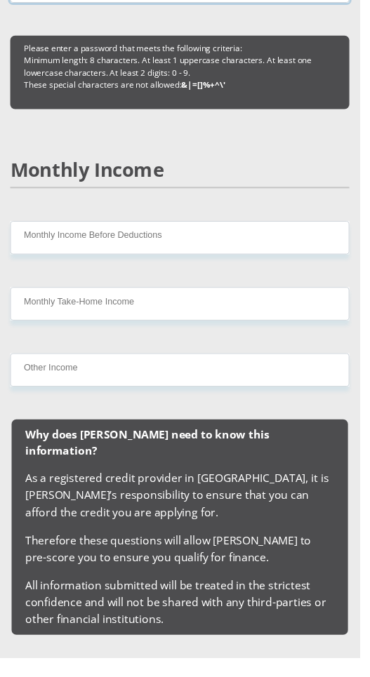
scroll to position [1889, 0]
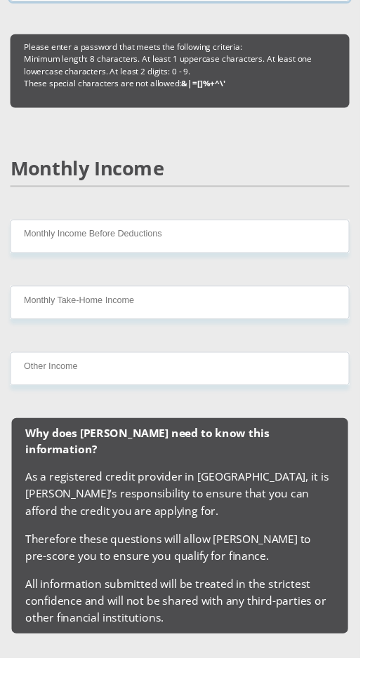
type input "Lutho@1993!"
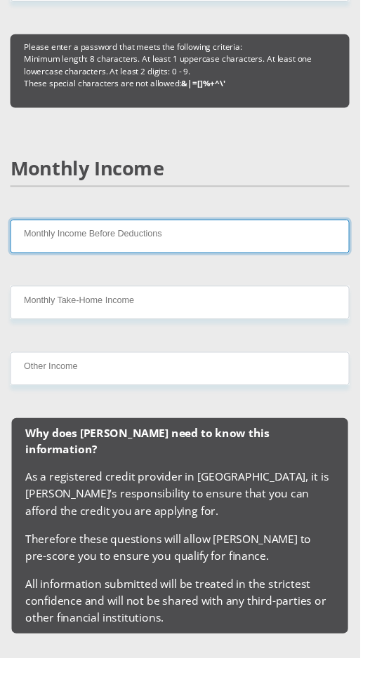
click at [114, 241] on input "Monthly Income Before Deductions" at bounding box center [185, 243] width 349 height 34
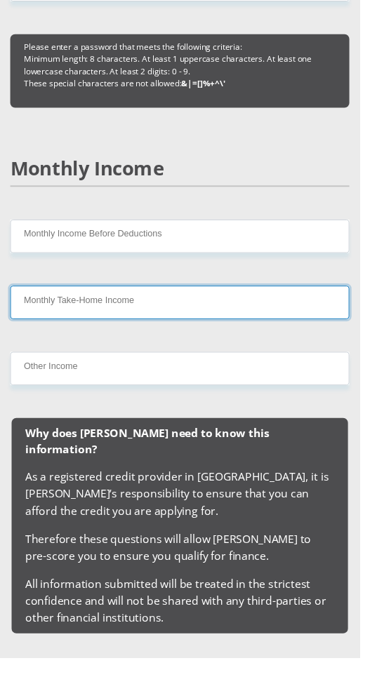
click at [84, 314] on input "Monthly Take-Home Income" at bounding box center [185, 311] width 349 height 34
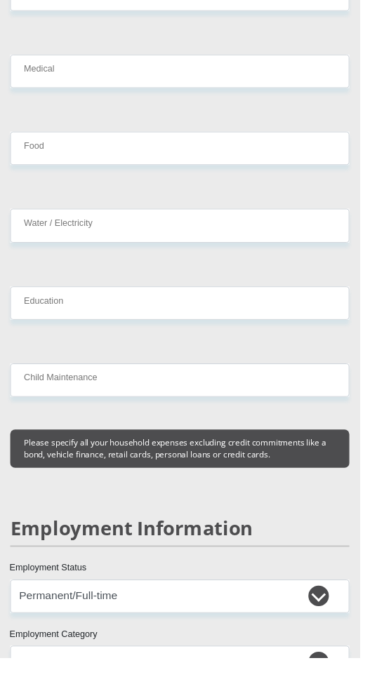
scroll to position [2551, 0]
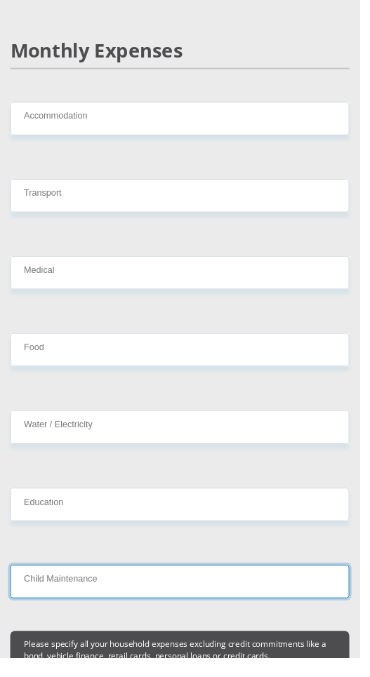
click at [181, 582] on input "Child Maintenance" at bounding box center [185, 598] width 349 height 34
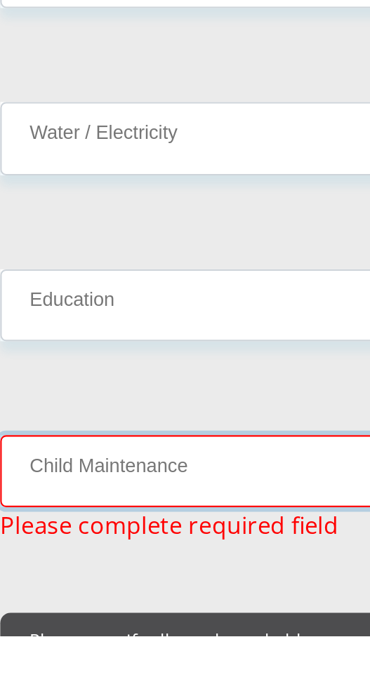
click at [84, 584] on input "Child Maintenance" at bounding box center [185, 598] width 349 height 34
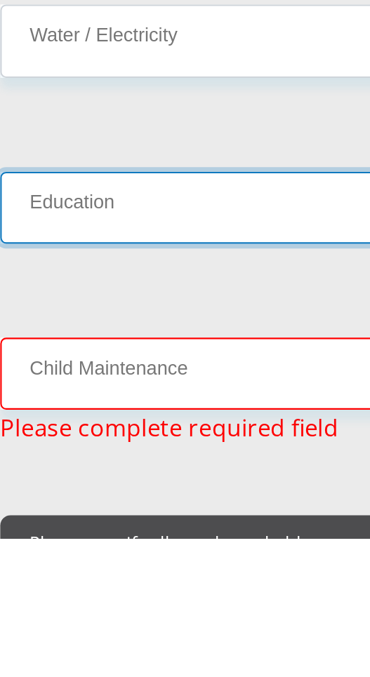
click at [102, 502] on input "Education" at bounding box center [185, 519] width 349 height 34
click at [98, 506] on input "Education" at bounding box center [185, 519] width 349 height 34
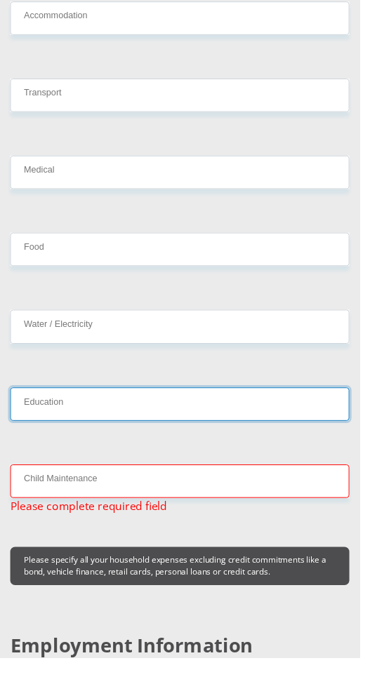
scroll to position [2656, 0]
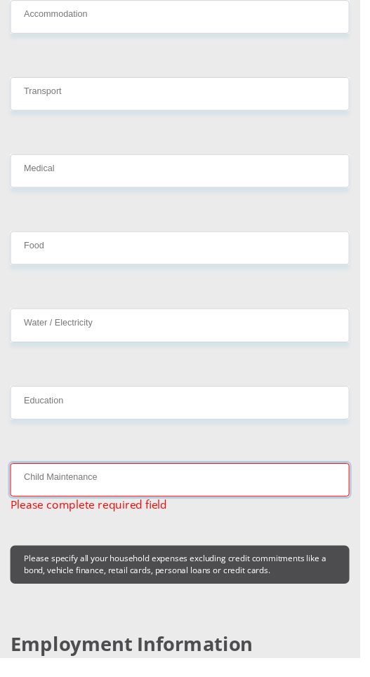
click at [53, 477] on input "Child Maintenance" at bounding box center [185, 494] width 349 height 34
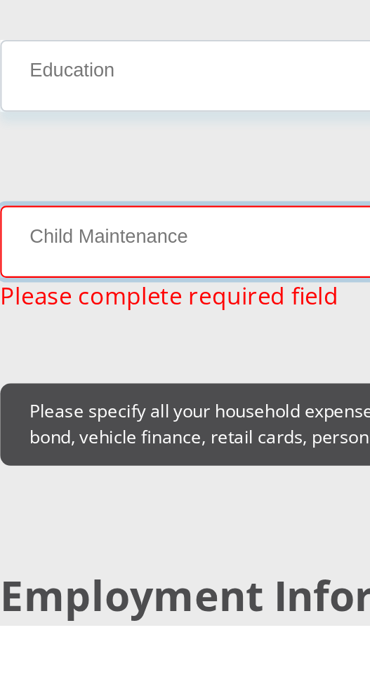
type input "0"
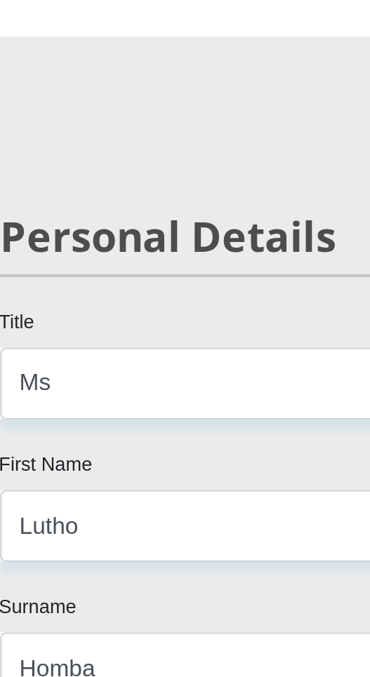
scroll to position [0, 0]
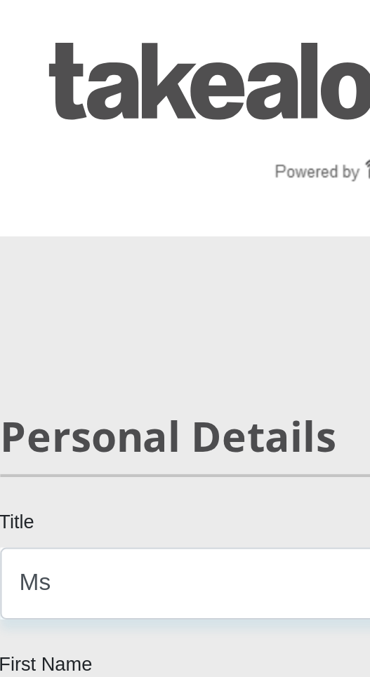
click at [127, 51] on img at bounding box center [185, 56] width 302 height 72
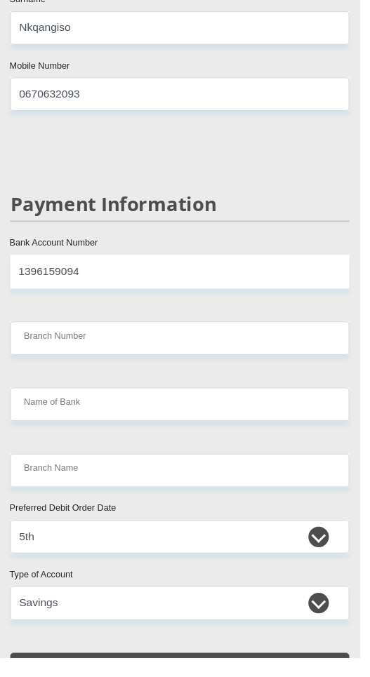
scroll to position [3964, 0]
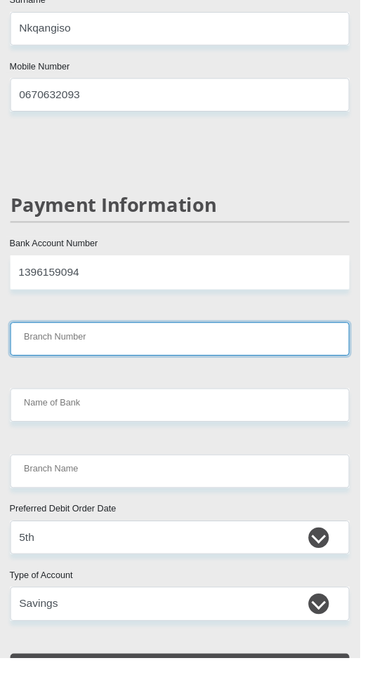
click at [56, 332] on input "Branch Number" at bounding box center [185, 349] width 349 height 34
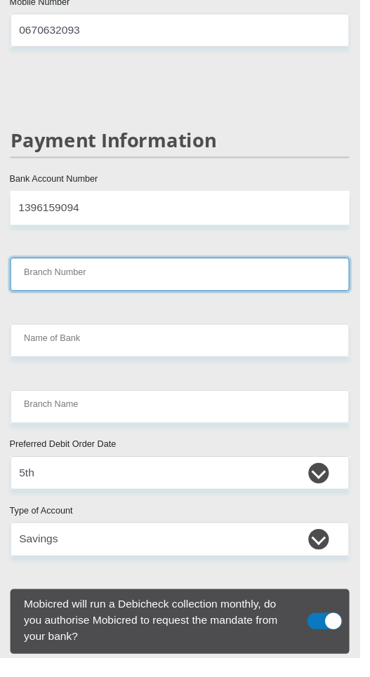
scroll to position [4031, 0]
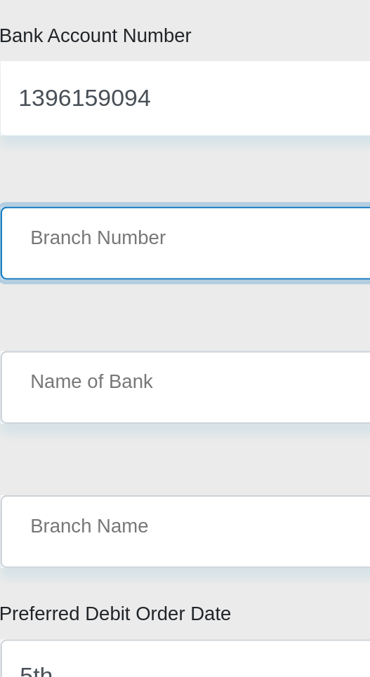
type input "5"
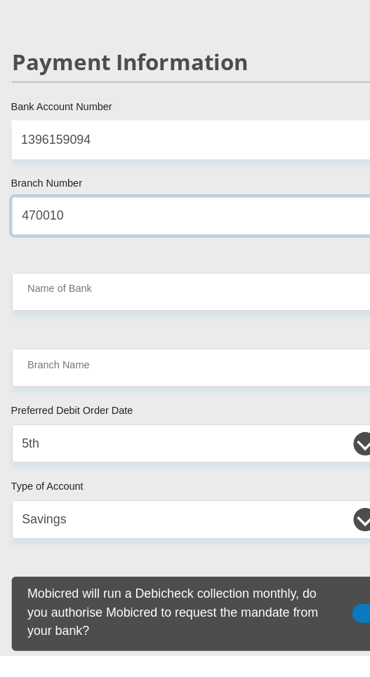
scroll to position [4030, 0]
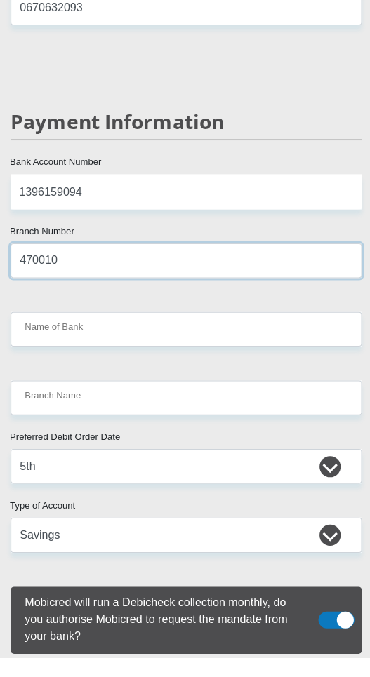
type input "470010"
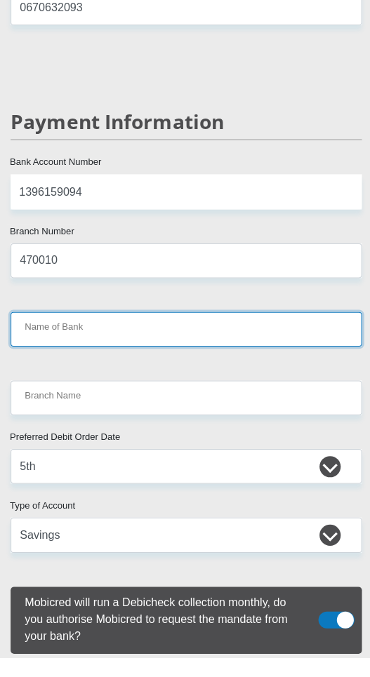
click at [70, 334] on input "Name of Bank" at bounding box center [185, 351] width 349 height 34
type input "CAPITEC BANK LIMITED"
type input "CAPITEC BANK CPC"
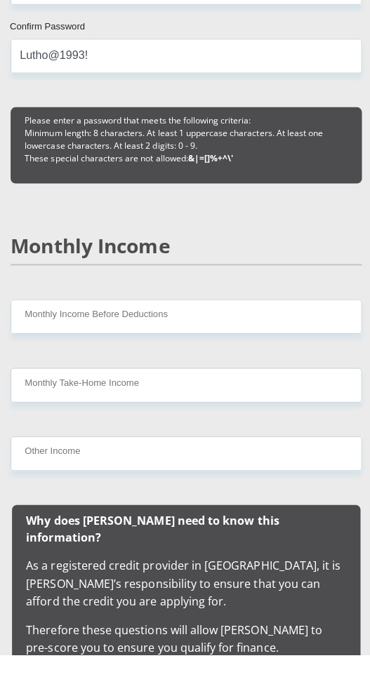
scroll to position [1792, 0]
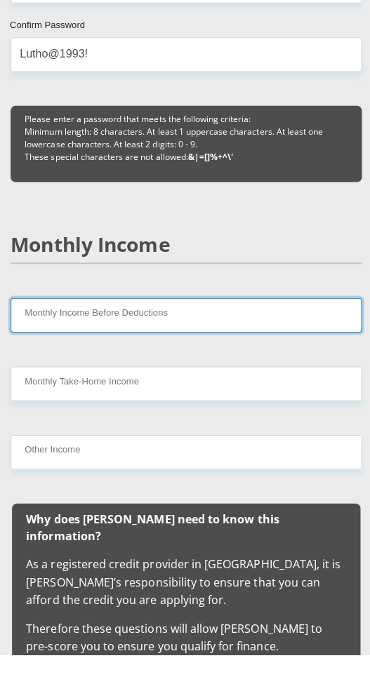
click at [90, 341] on input "Monthly Income Before Deductions" at bounding box center [185, 340] width 349 height 34
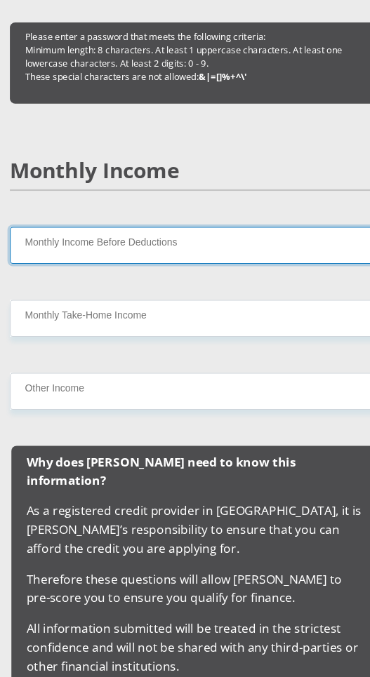
scroll to position [1861, 0]
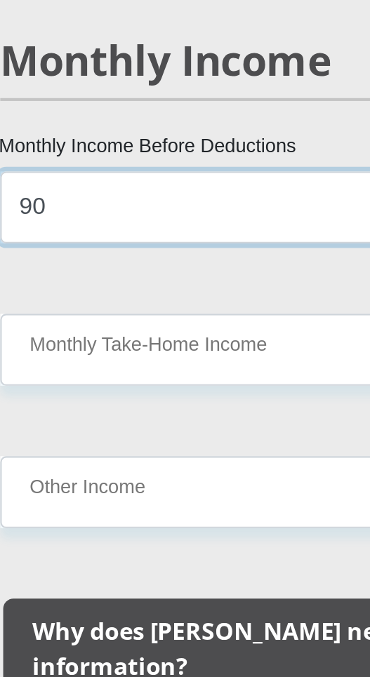
type input "9"
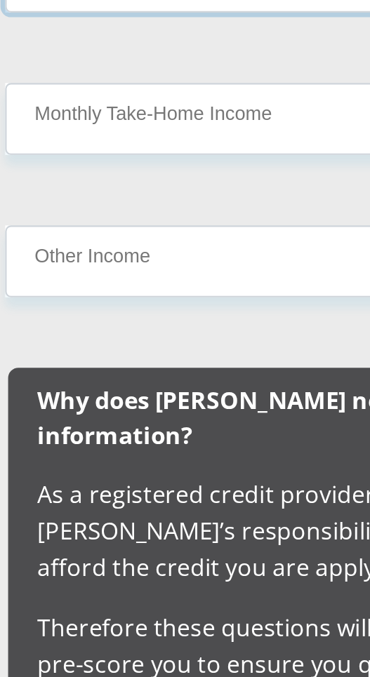
type input "10200"
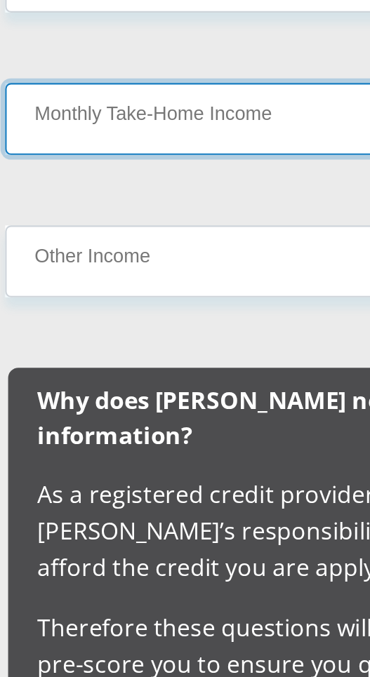
click at [61, 337] on input "Monthly Take-Home Income" at bounding box center [185, 338] width 349 height 34
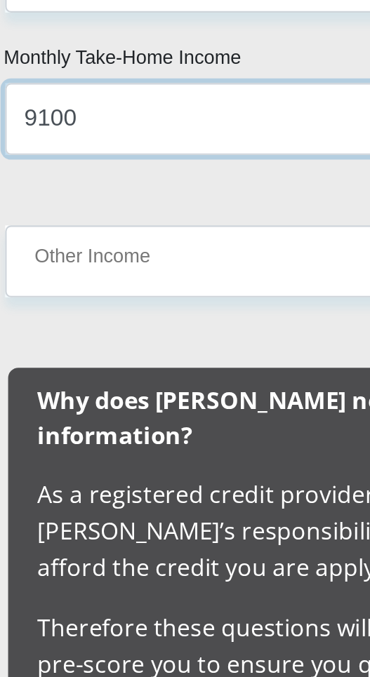
type input "9100"
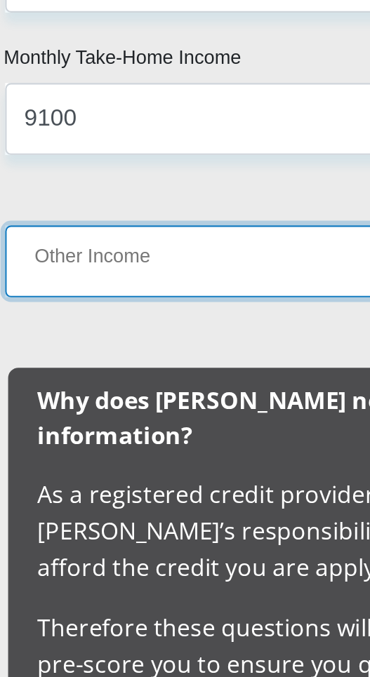
click at [50, 408] on input "Other Income" at bounding box center [185, 407] width 349 height 34
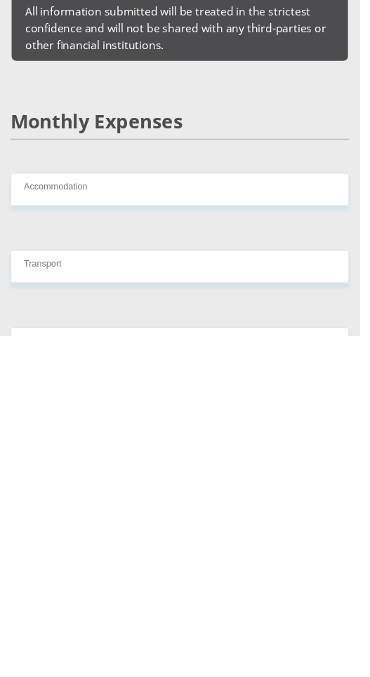
scroll to position [2188, 0]
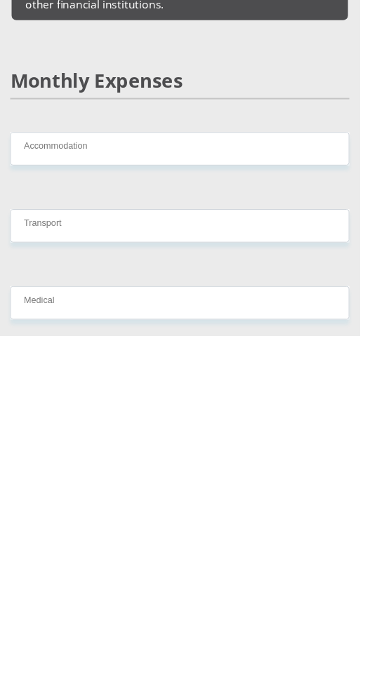
type input "0"
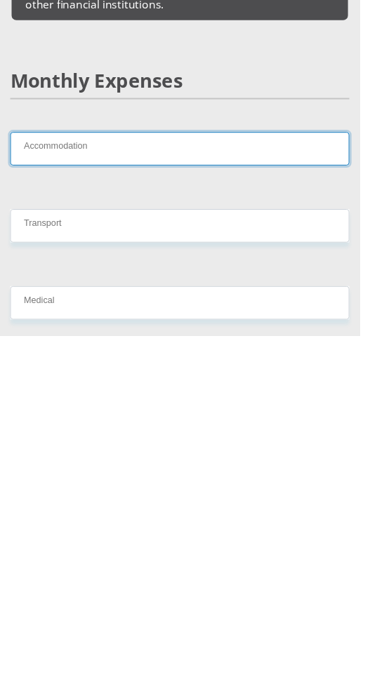
click at [84, 467] on input "Accommodation" at bounding box center [185, 484] width 349 height 34
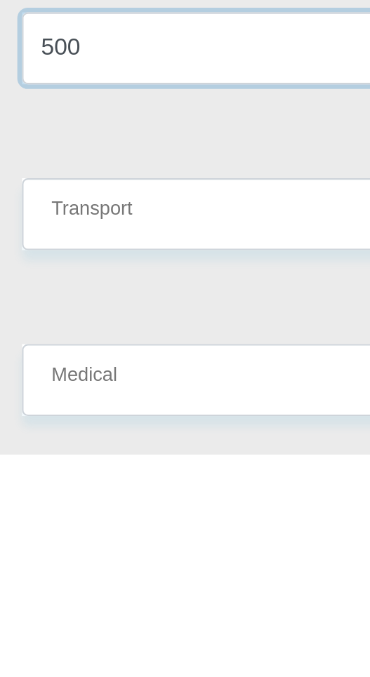
scroll to position [2190, 0]
type input "500"
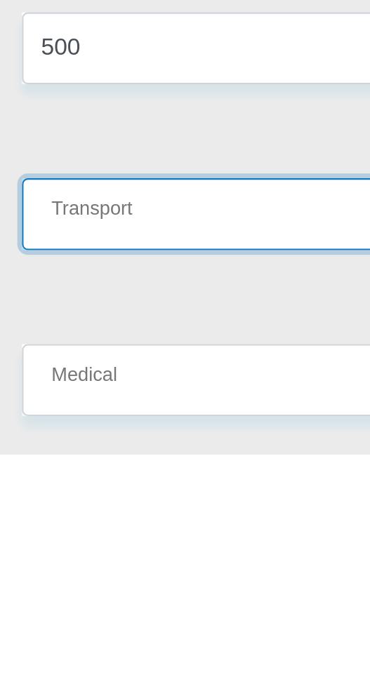
click at [53, 545] on input "Transport" at bounding box center [185, 562] width 349 height 34
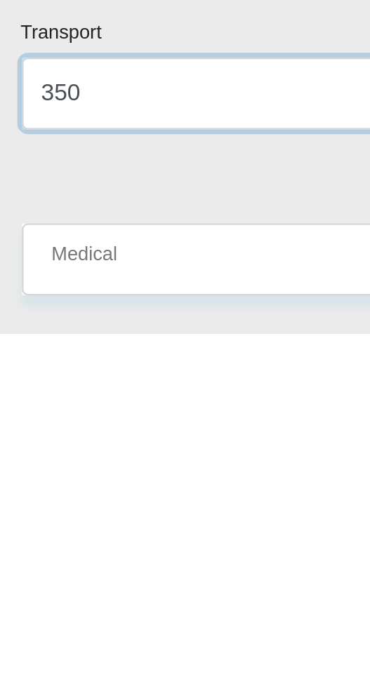
type input "350"
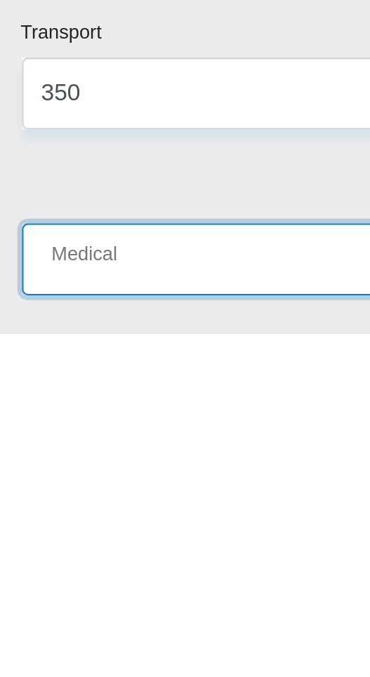
click at [62, 627] on input "Medical" at bounding box center [185, 642] width 349 height 34
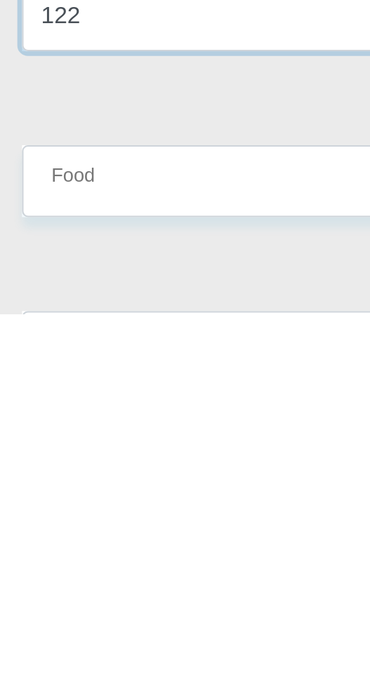
scroll to position [2299, 0]
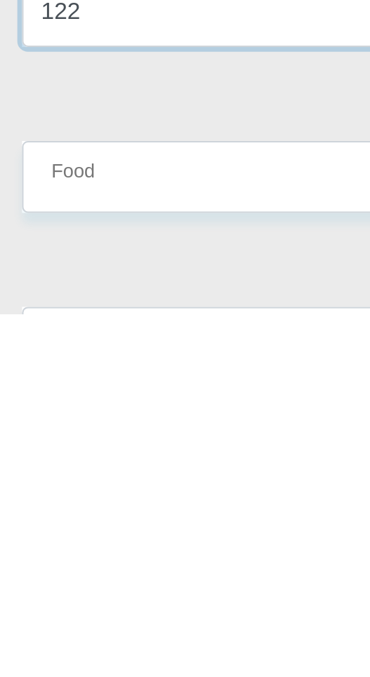
type input "122"
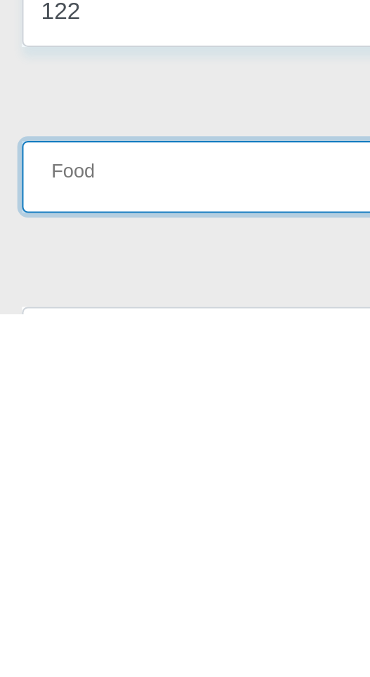
click at [43, 600] on input "Food" at bounding box center [185, 611] width 349 height 34
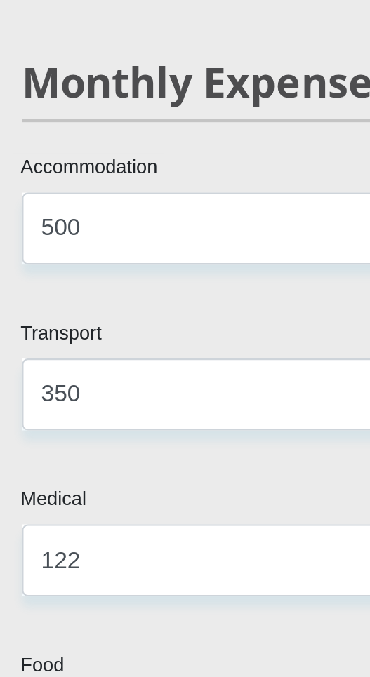
scroll to position [2368, 0]
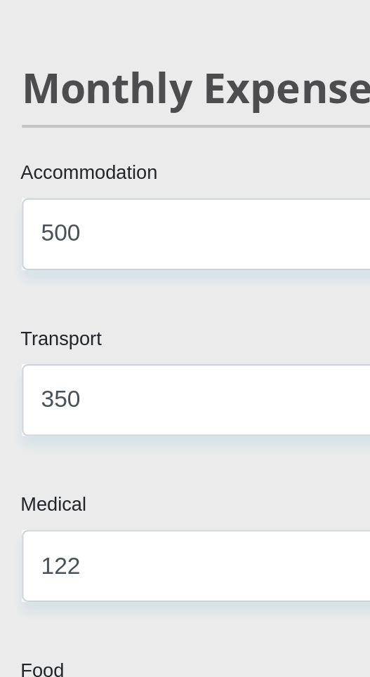
type input "1000"
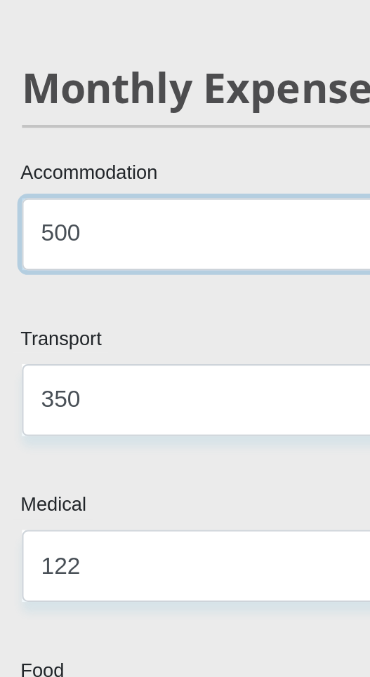
click at [45, 291] on input "500" at bounding box center [185, 305] width 349 height 34
type input "5"
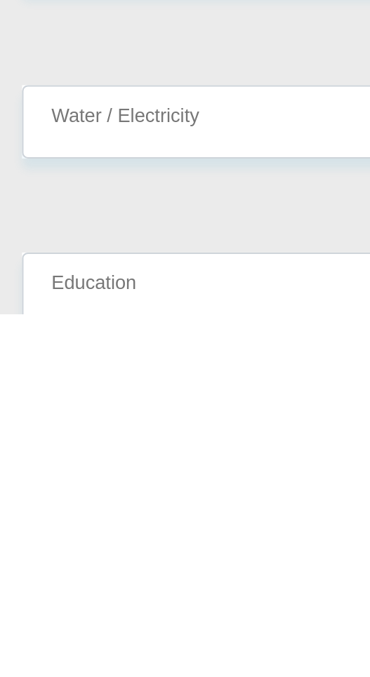
type input "0"
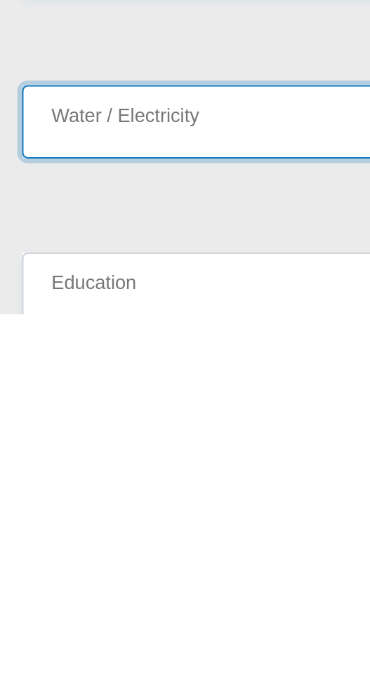
click at [34, 568] on input "Water / Electricity" at bounding box center [185, 585] width 349 height 34
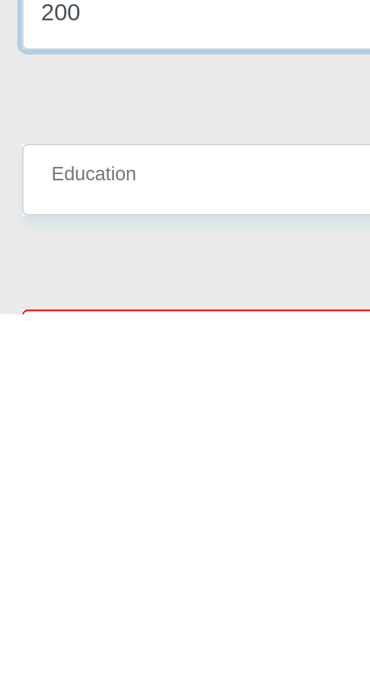
type input "200"
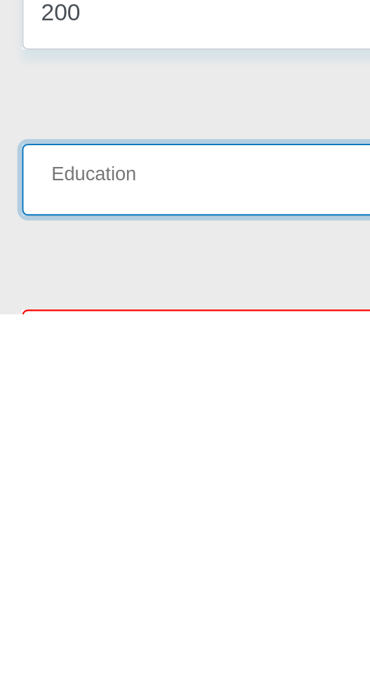
click at [45, 598] on input "Education" at bounding box center [185, 613] width 349 height 34
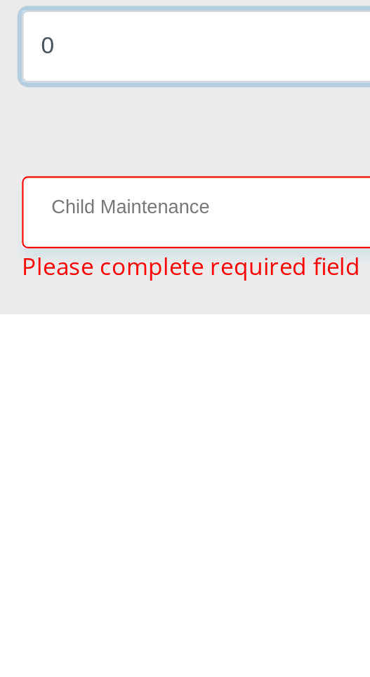
scroll to position [2522, 0]
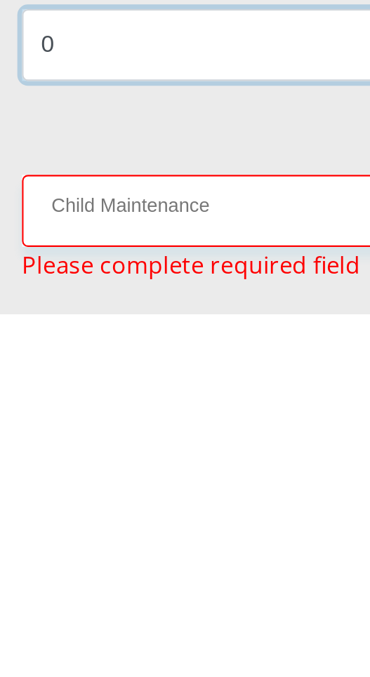
type input "0"
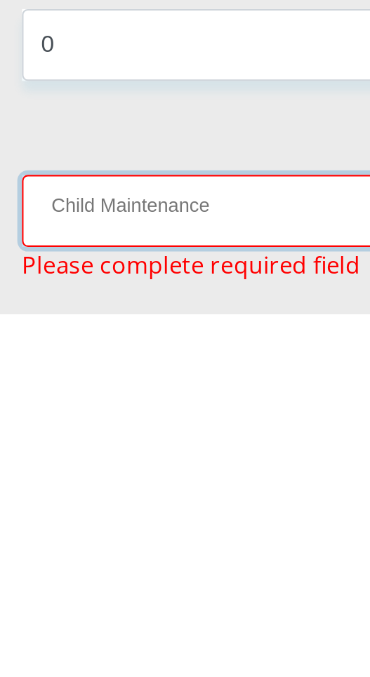
click at [44, 611] on input "Child Maintenance" at bounding box center [185, 628] width 349 height 34
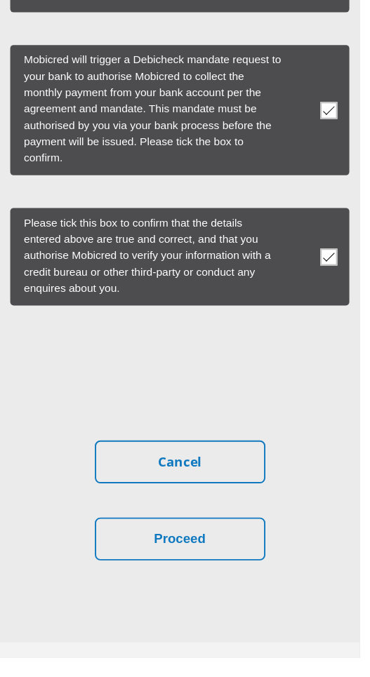
scroll to position [5791, 0]
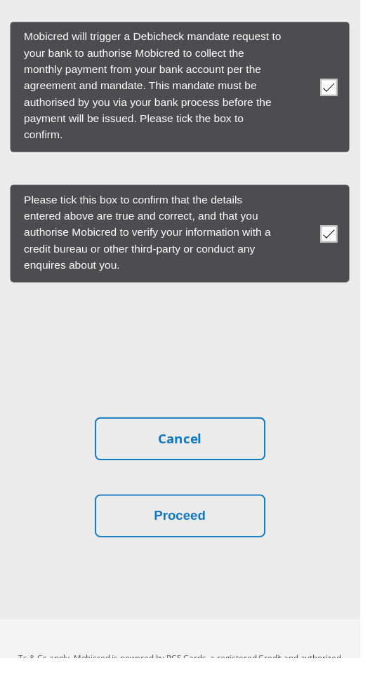
type input "0"
click at [205, 514] on button "Proceed" at bounding box center [185, 531] width 175 height 44
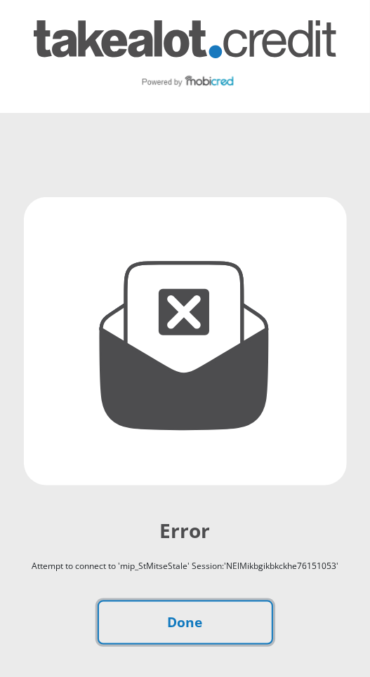
click at [217, 635] on link "Done" at bounding box center [185, 623] width 175 height 44
click at [213, 637] on link "Done" at bounding box center [185, 623] width 175 height 44
